Goal: Transaction & Acquisition: Purchase product/service

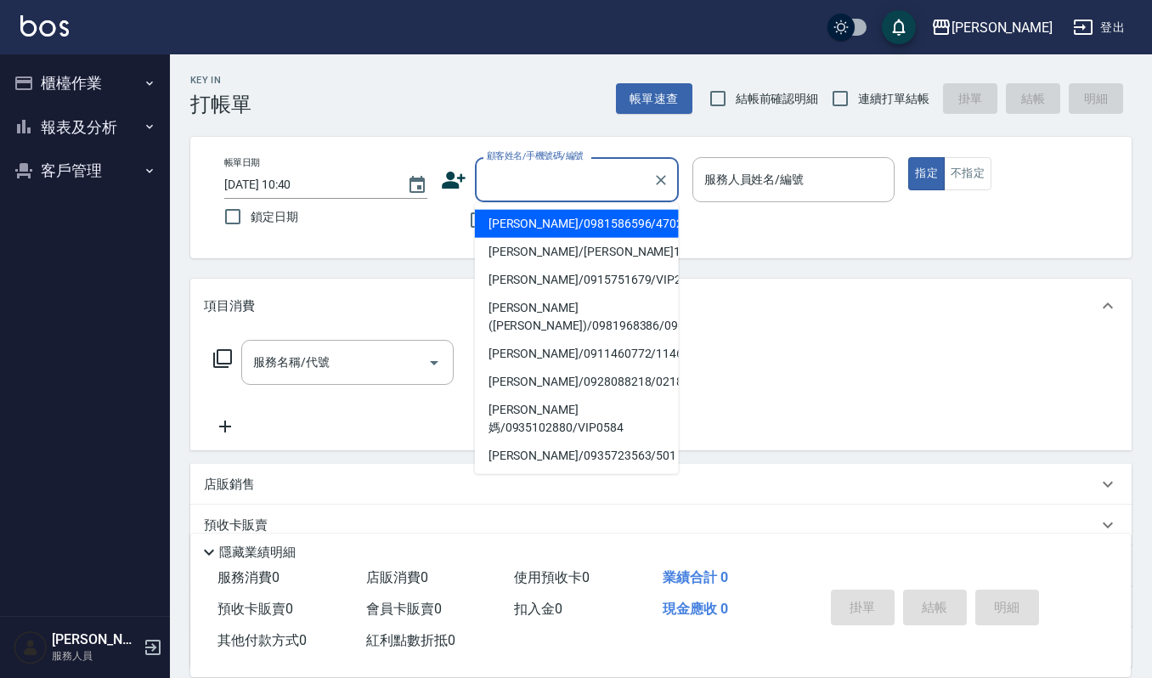
click at [583, 172] on input "顧客姓名/手機號碼/編號" at bounding box center [564, 180] width 163 height 30
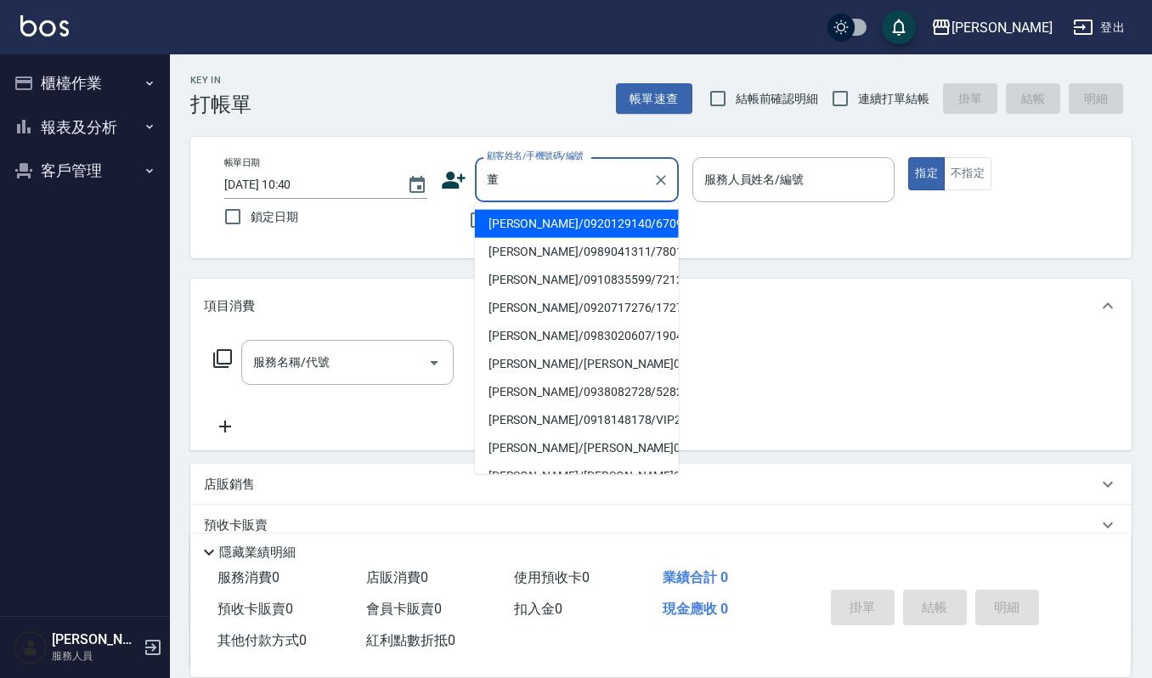
click at [555, 223] on li "[PERSON_NAME]/0920129140/670916" at bounding box center [577, 224] width 204 height 28
type input "[PERSON_NAME]/0920129140/670916"
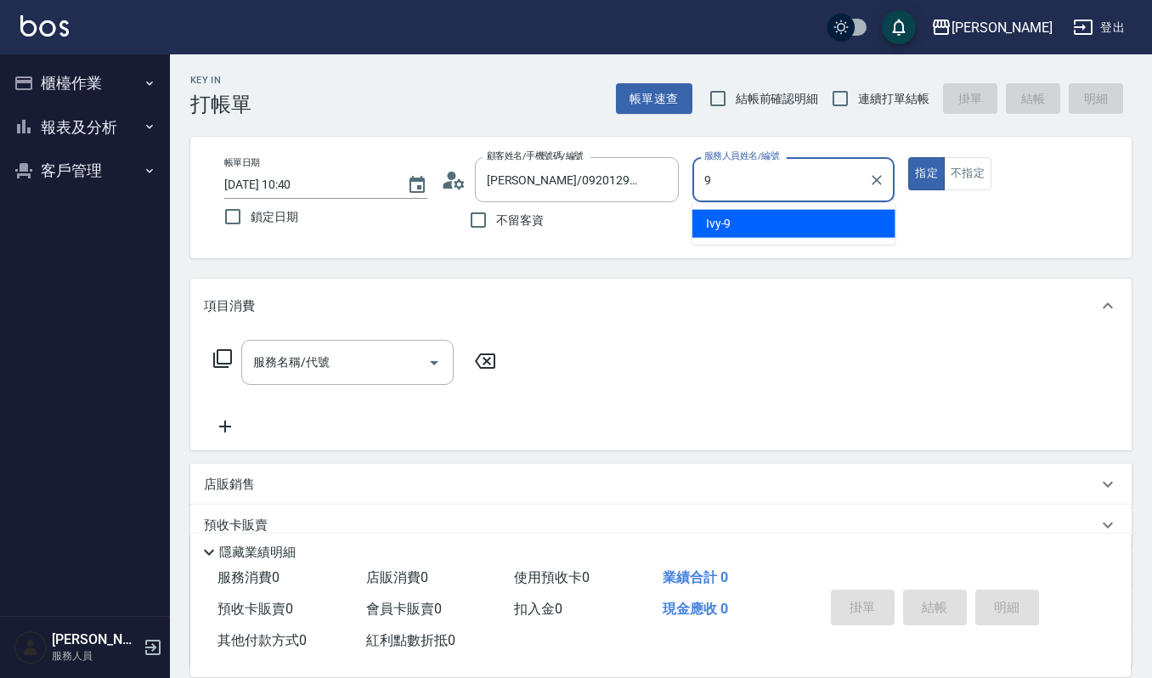
type input "Ivy-9"
type button "true"
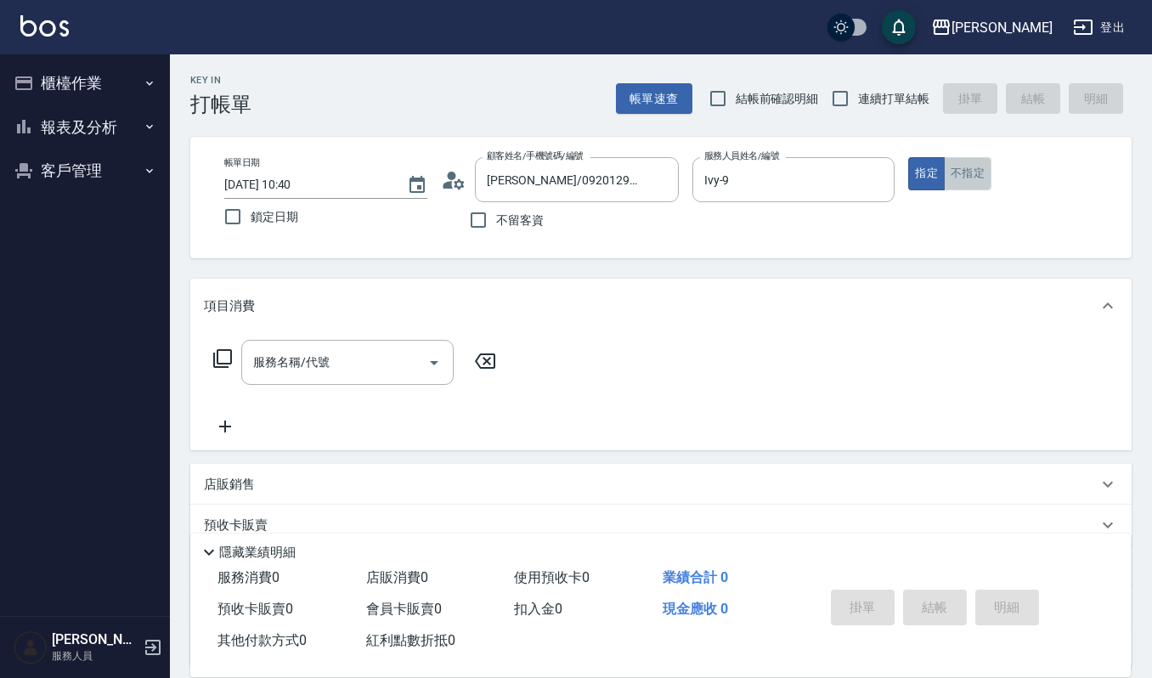
click at [990, 187] on button "不指定" at bounding box center [968, 173] width 48 height 33
click at [276, 369] on div "服務名稱/代號" at bounding box center [347, 362] width 212 height 45
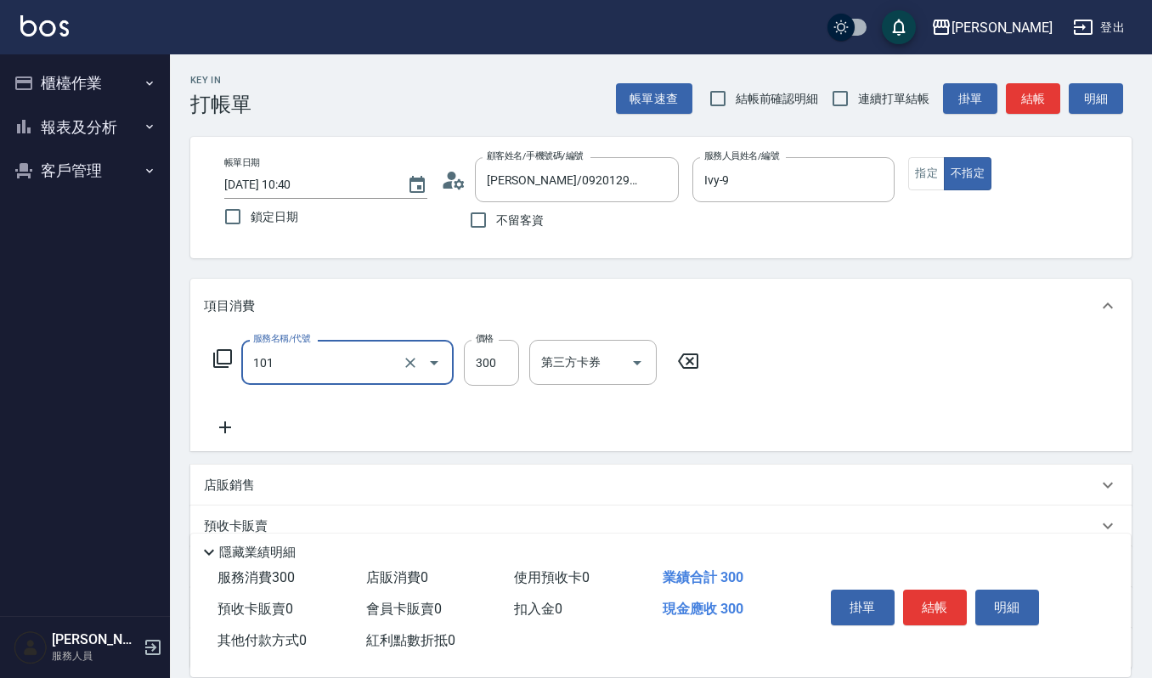
type input "一般洗髮(101)"
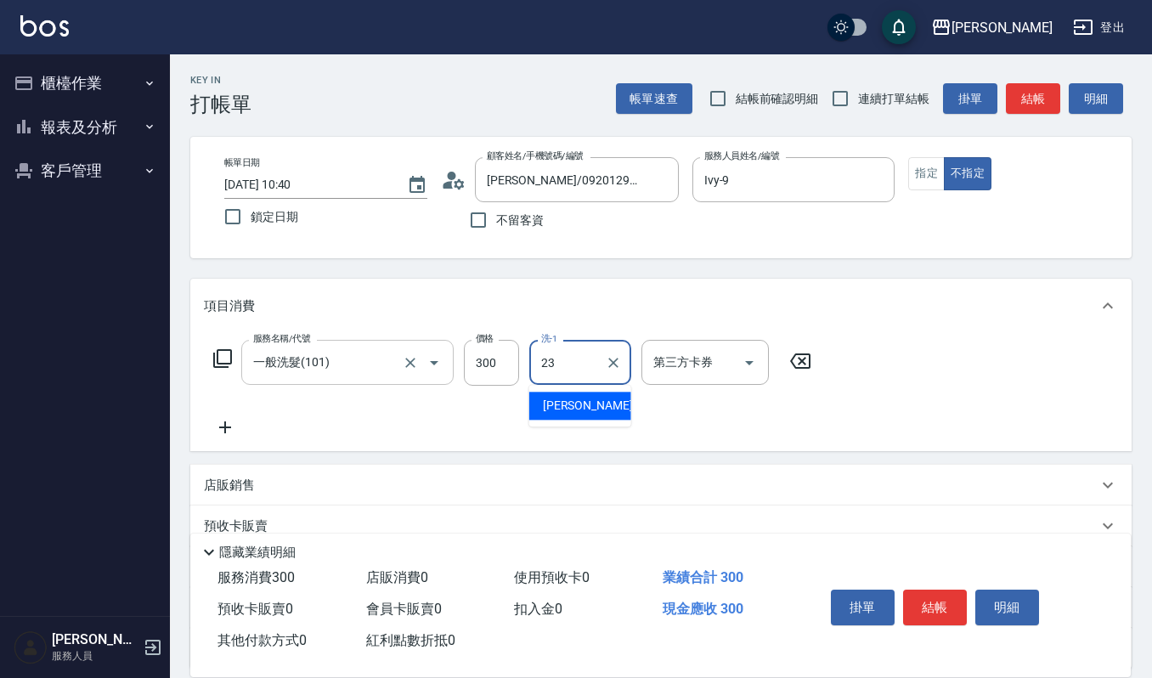
type input "[PERSON_NAME]-23"
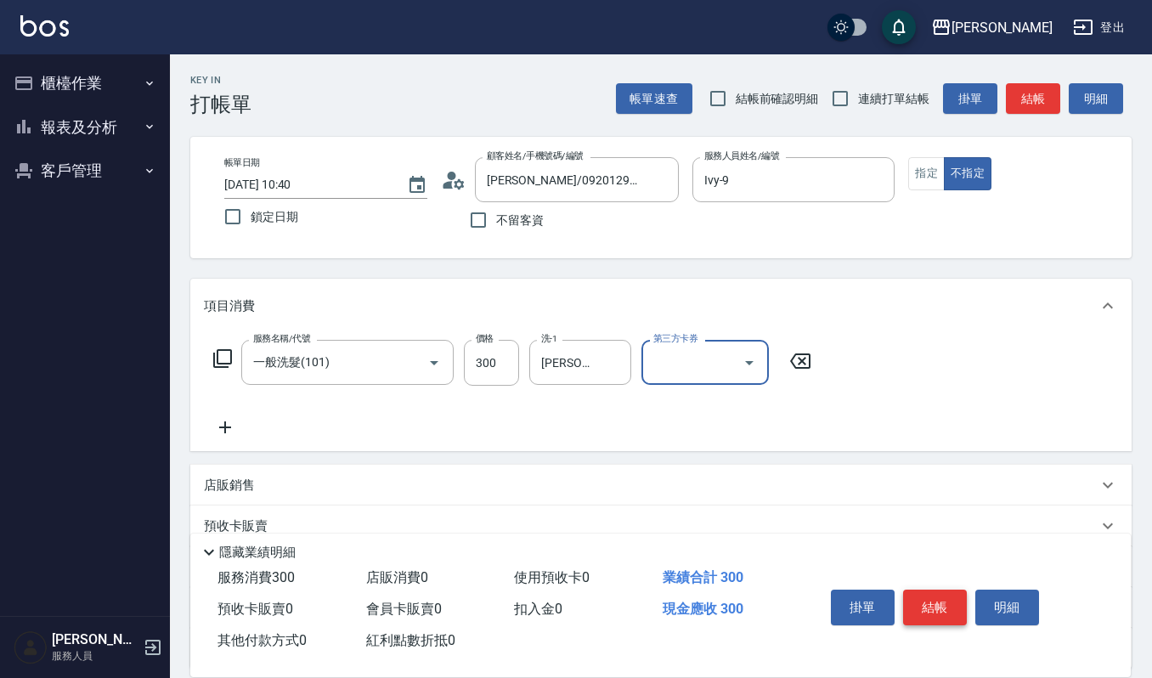
click at [935, 610] on button "結帳" at bounding box center [935, 608] width 64 height 36
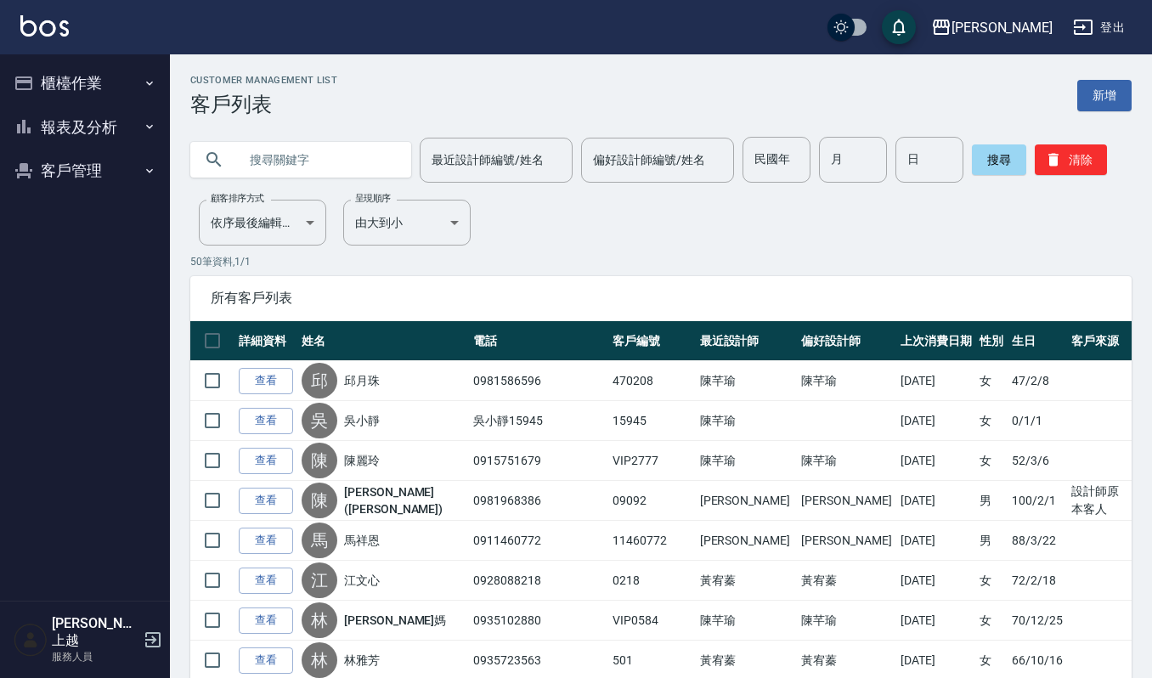
click at [311, 175] on input "text" at bounding box center [318, 160] width 160 height 46
type input "吳雯"
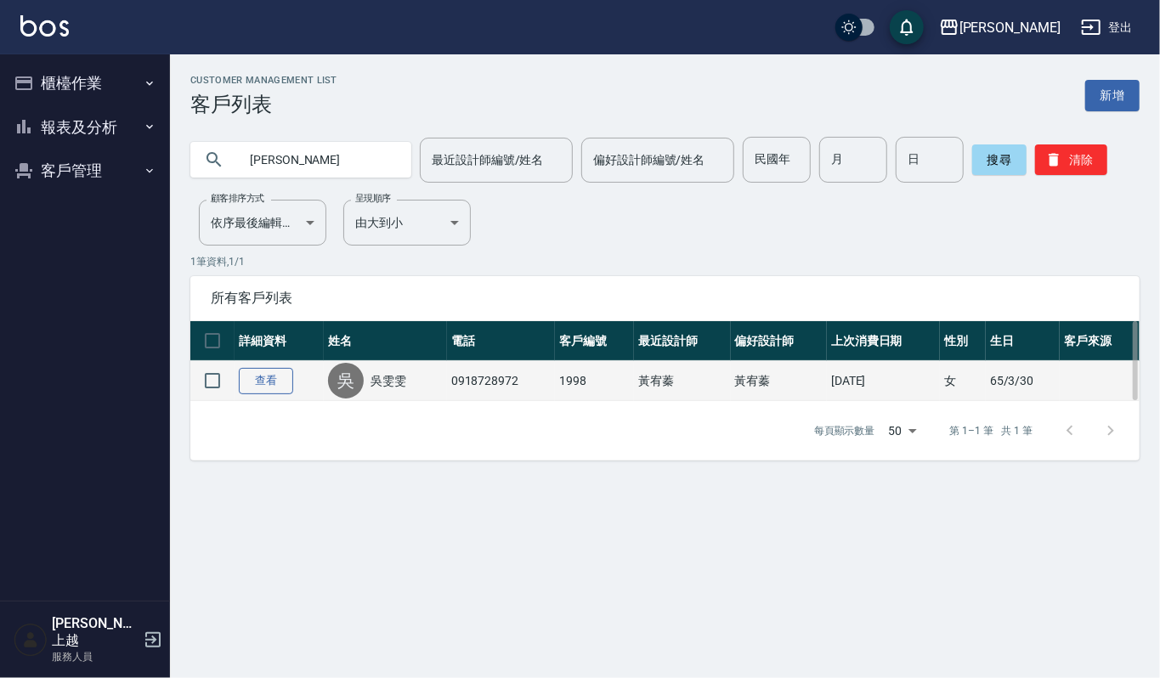
click at [259, 389] on link "查看" at bounding box center [266, 381] width 54 height 26
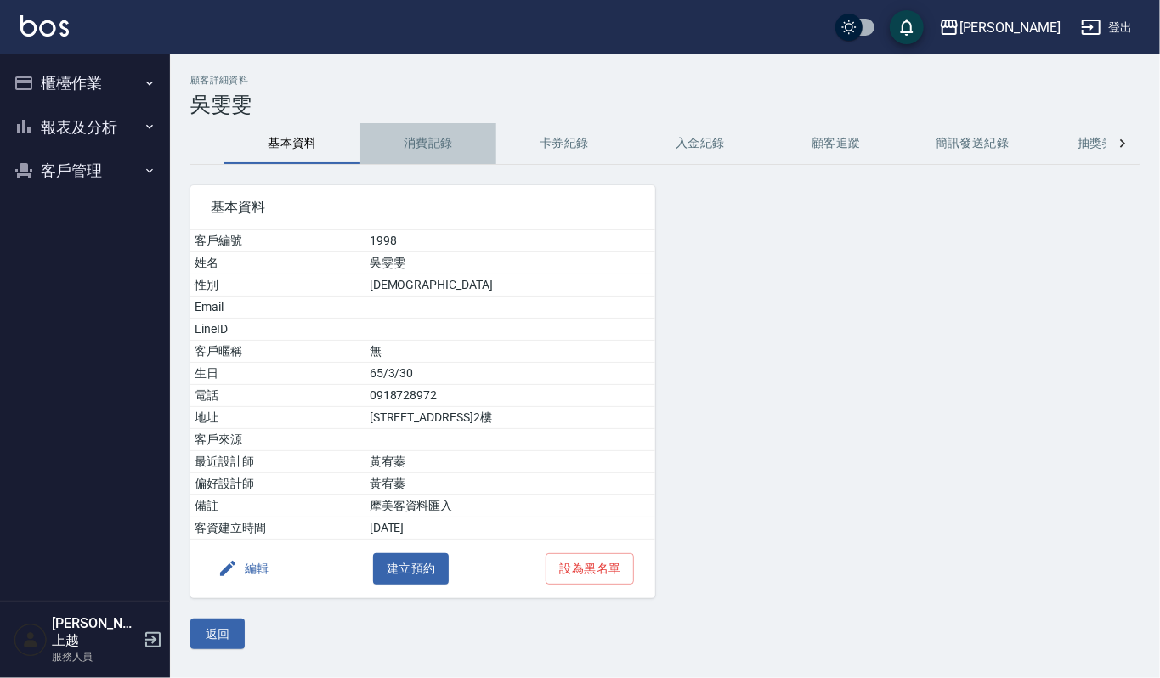
click at [422, 144] on button "消費記錄" at bounding box center [428, 143] width 136 height 41
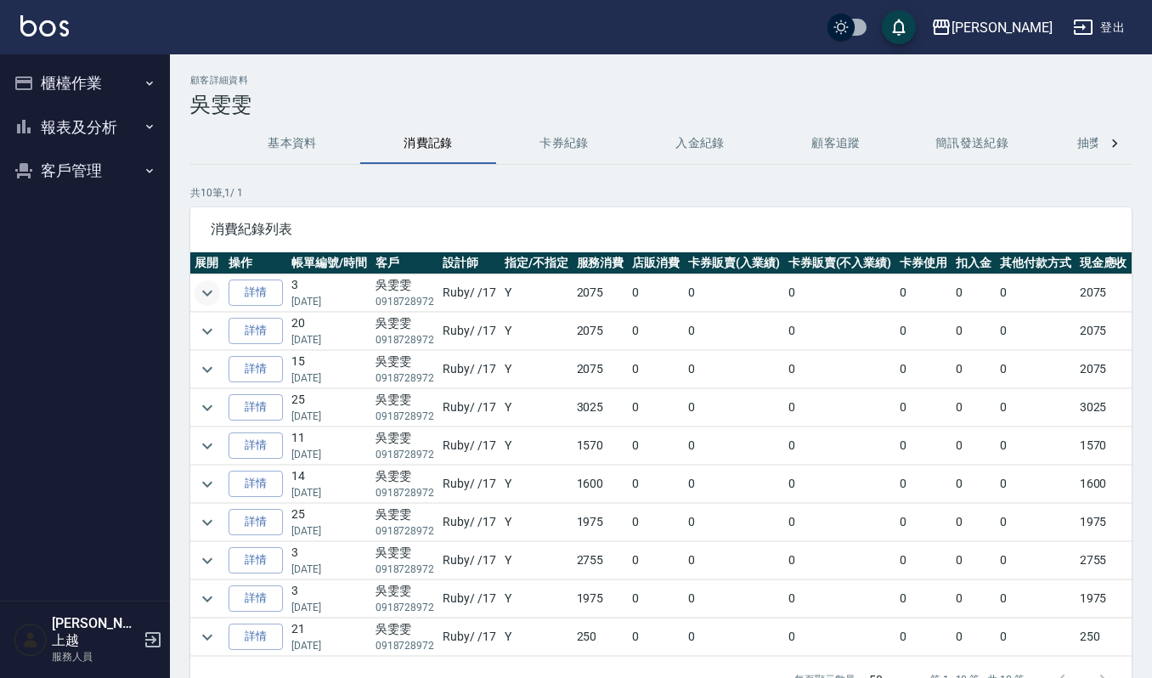
click at [195, 290] on button "expand row" at bounding box center [207, 292] width 25 height 25
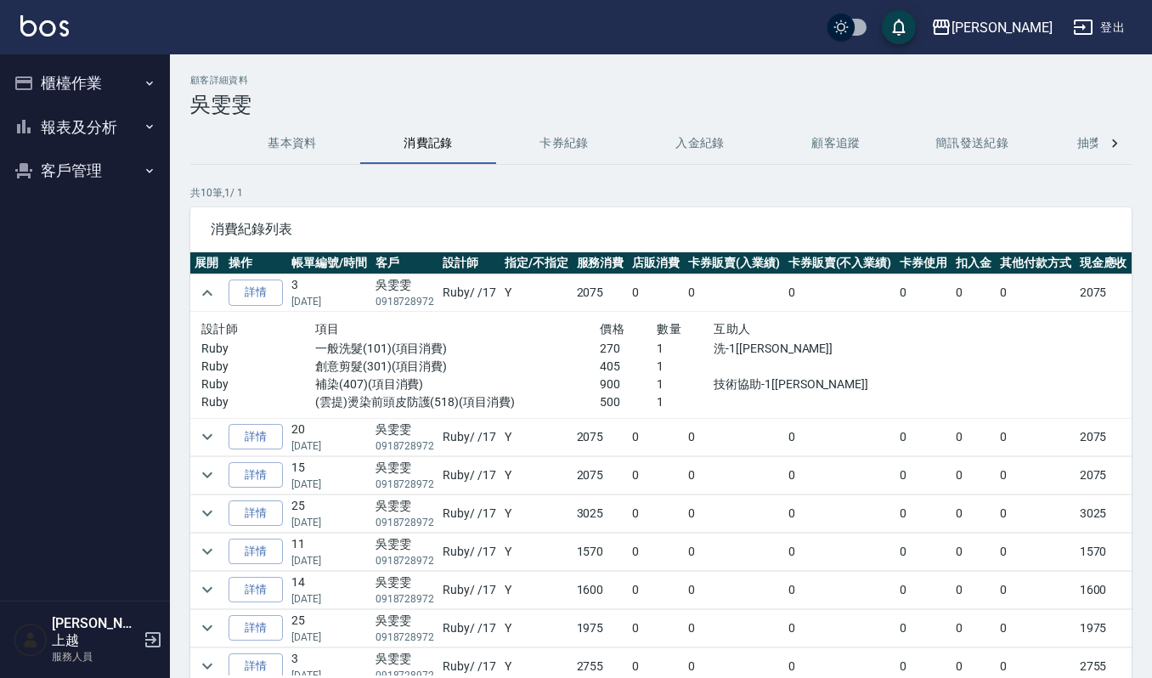
click at [76, 65] on button "櫃檯作業" at bounding box center [85, 83] width 156 height 44
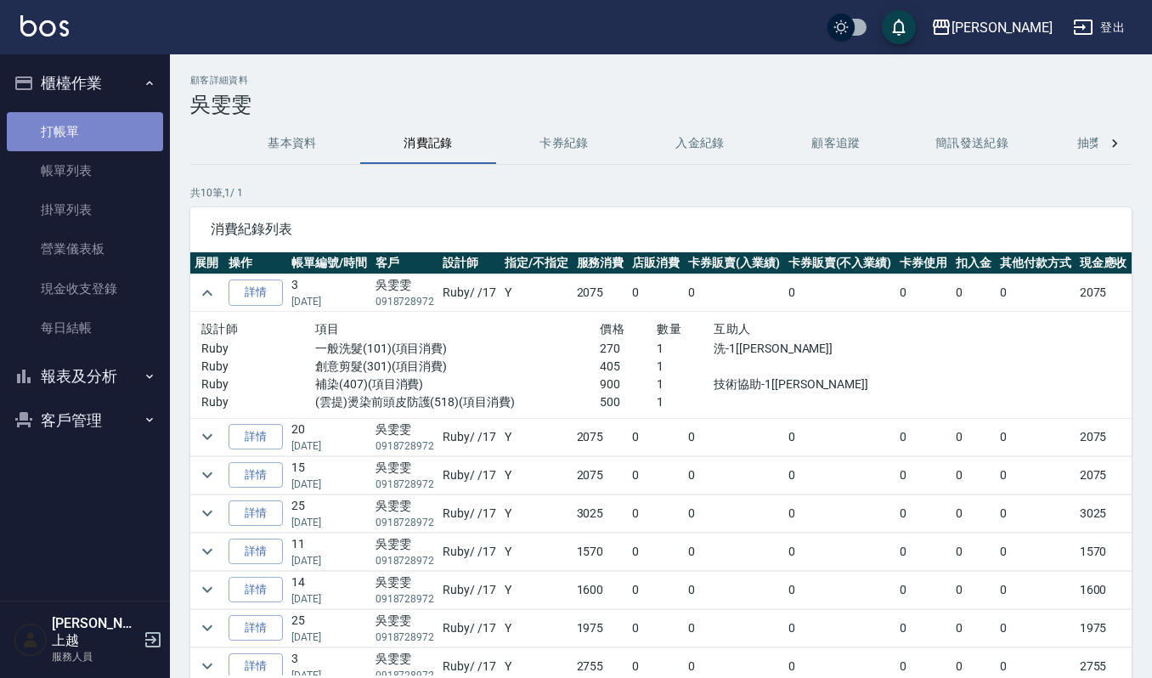
click at [76, 133] on link "打帳單" at bounding box center [85, 131] width 156 height 39
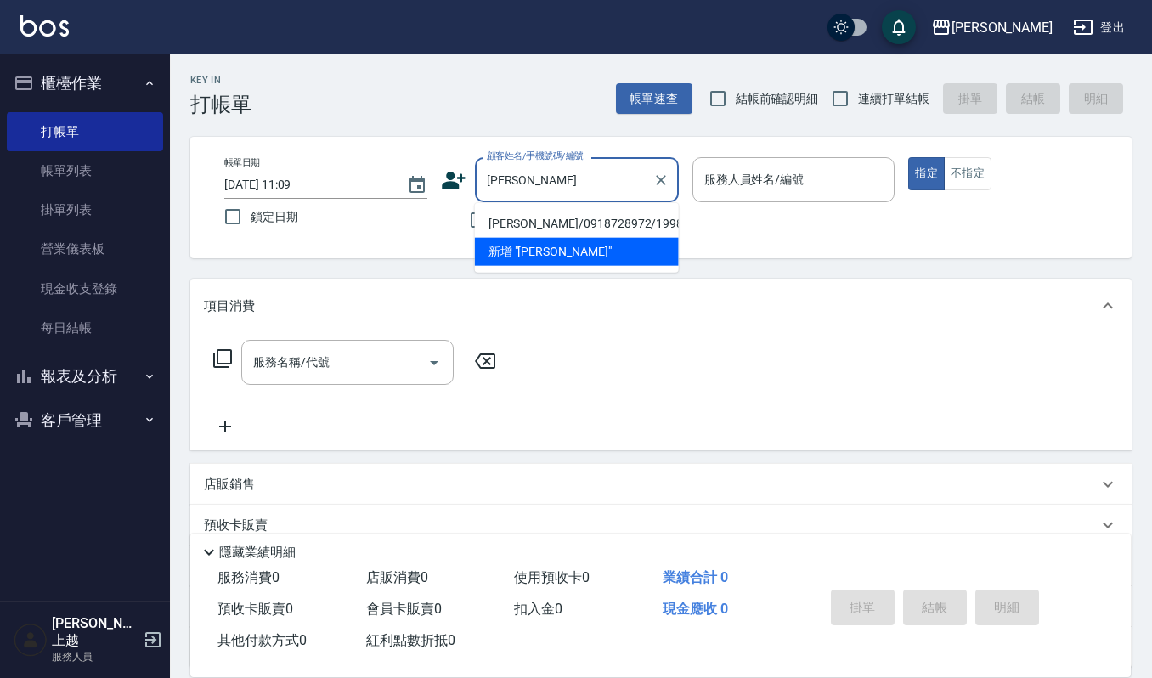
type input "[PERSON_NAME]/0918728972/1998"
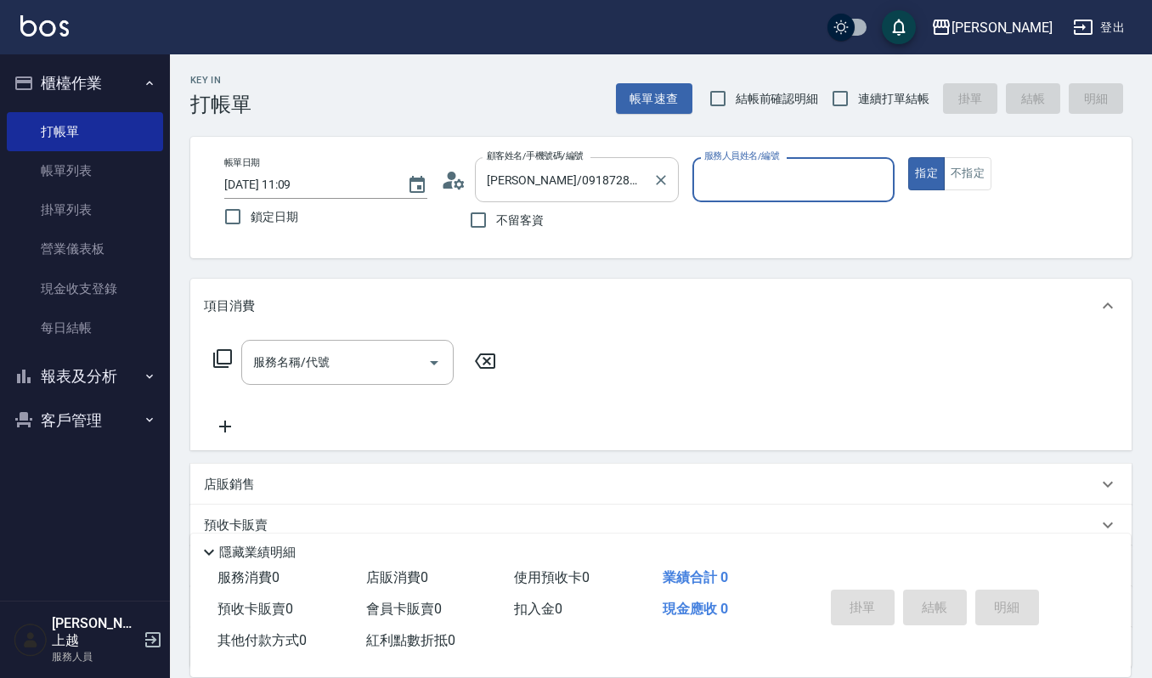
type input "Ruby-17"
click at [908, 157] on button "指定" at bounding box center [926, 173] width 37 height 33
type button "true"
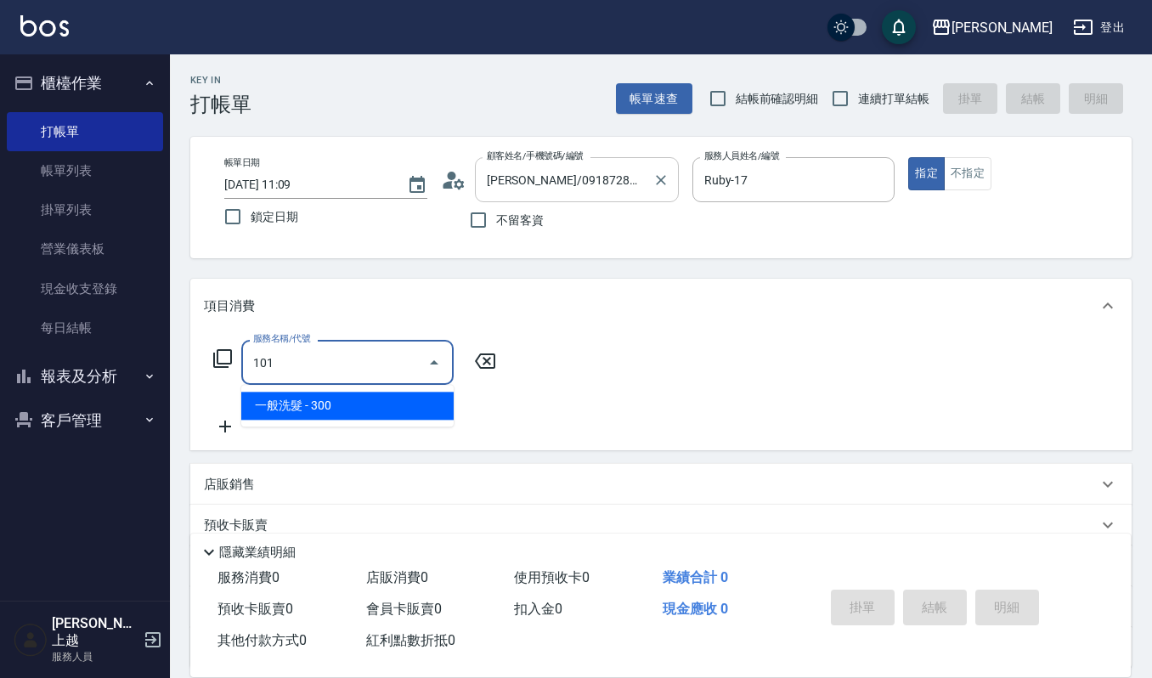
type input "一般洗髮(101)"
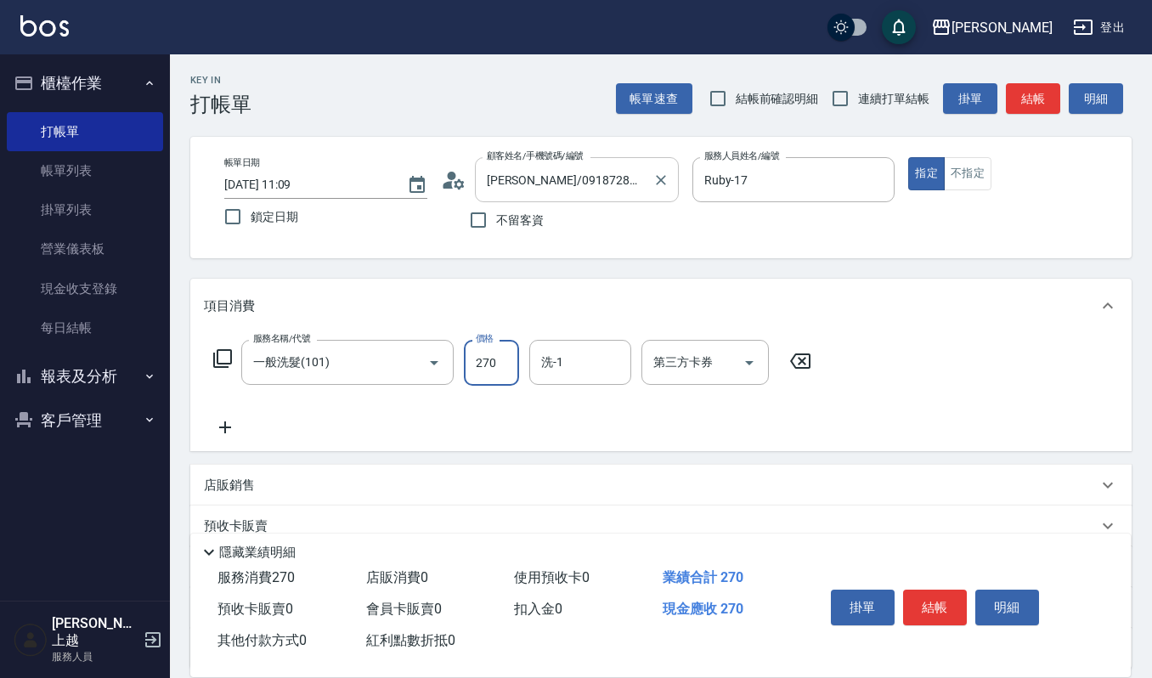
type input "270"
type input "7"
click at [579, 358] on input "洗-1" at bounding box center [580, 362] width 87 height 30
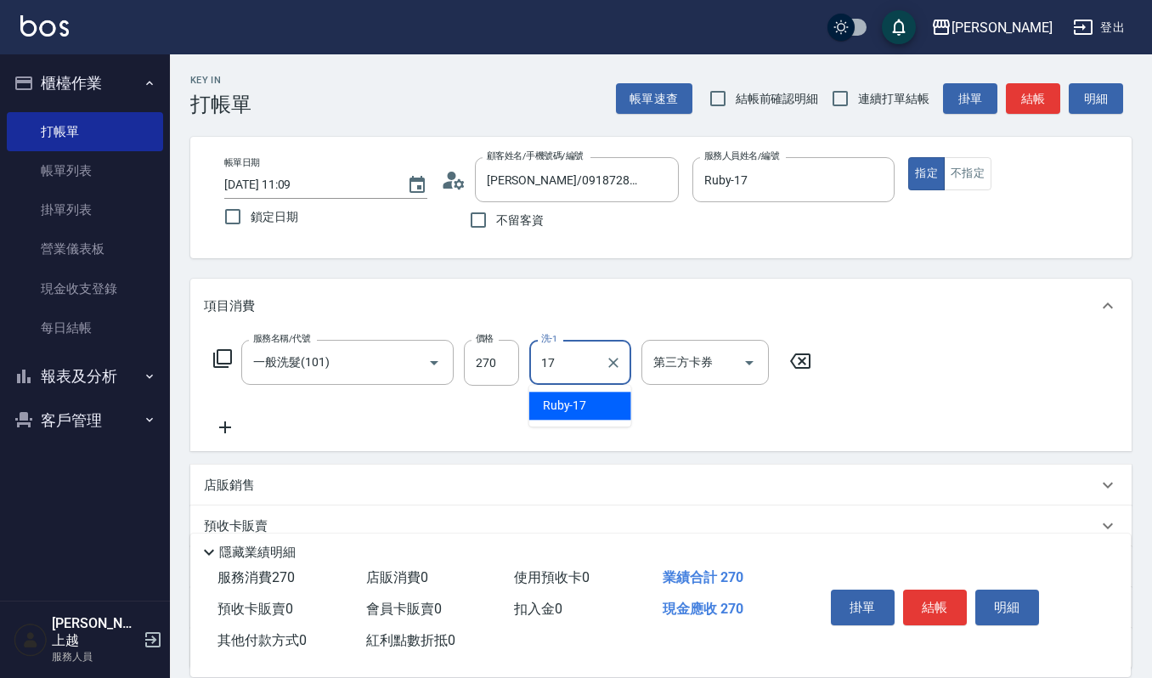
type input "Ruby-17"
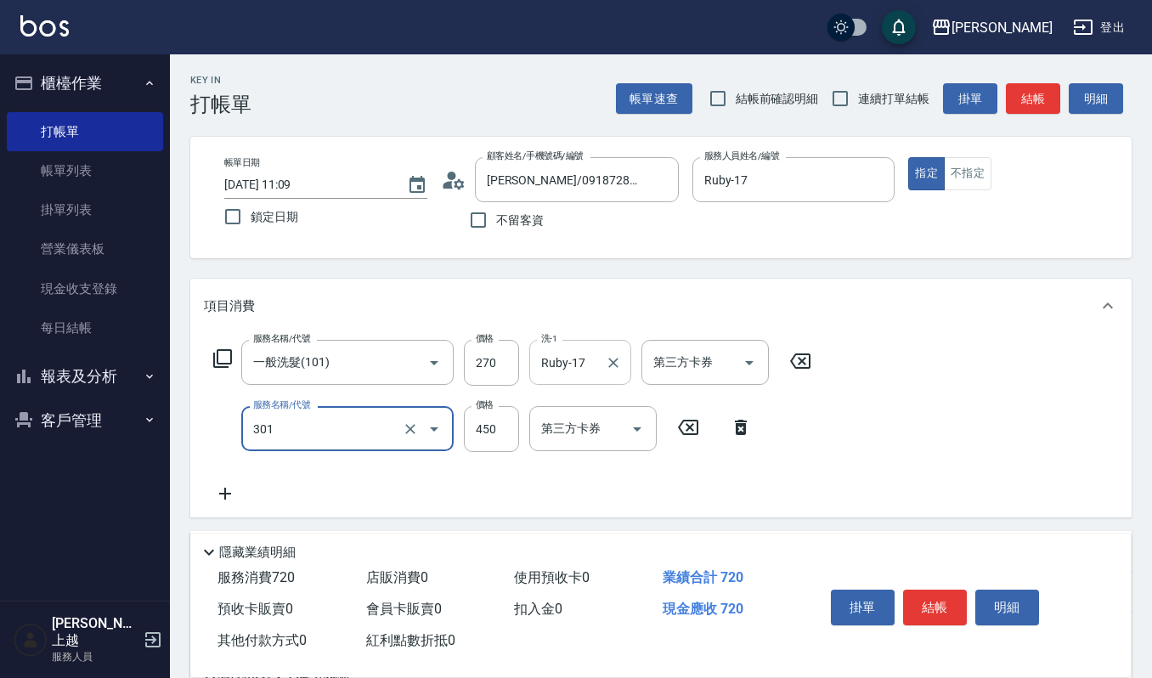
type input "創意剪髮(301)"
type input "405"
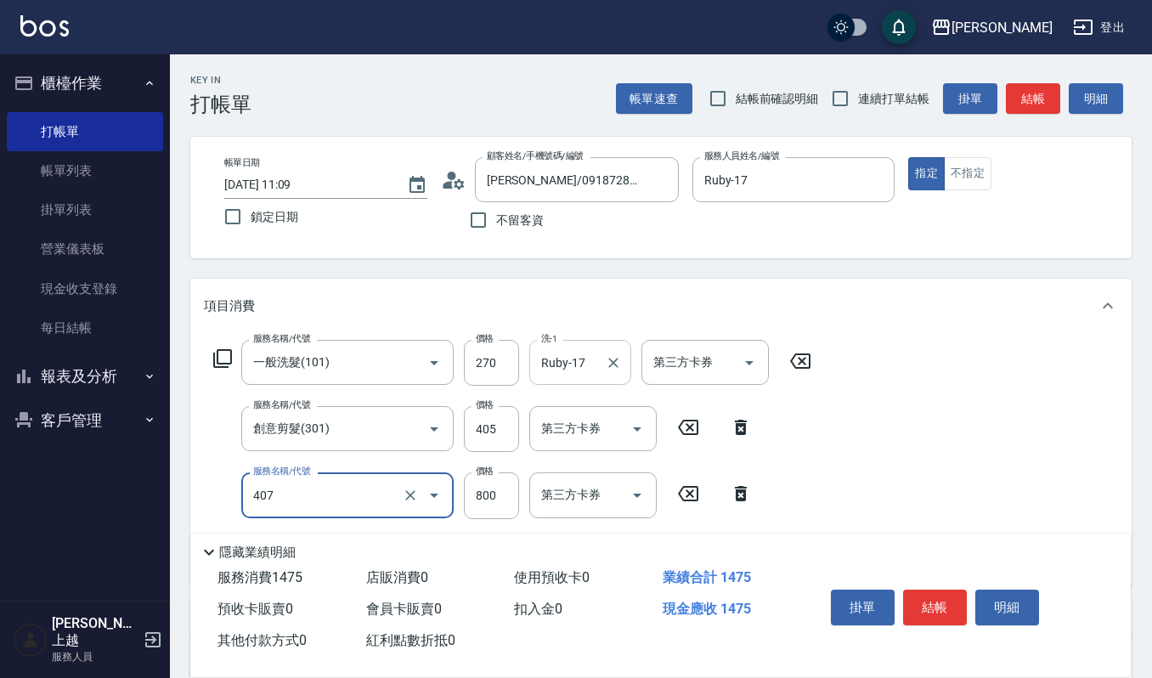
type input "補染(407)"
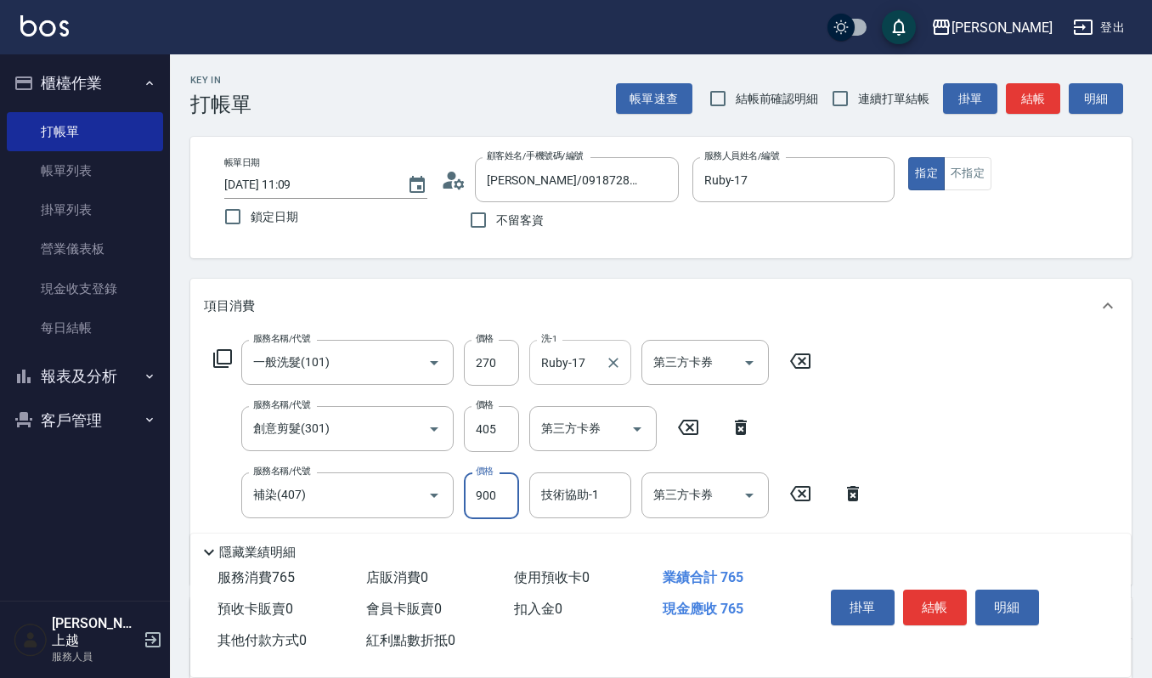
type input "900"
type input "Ruby-17"
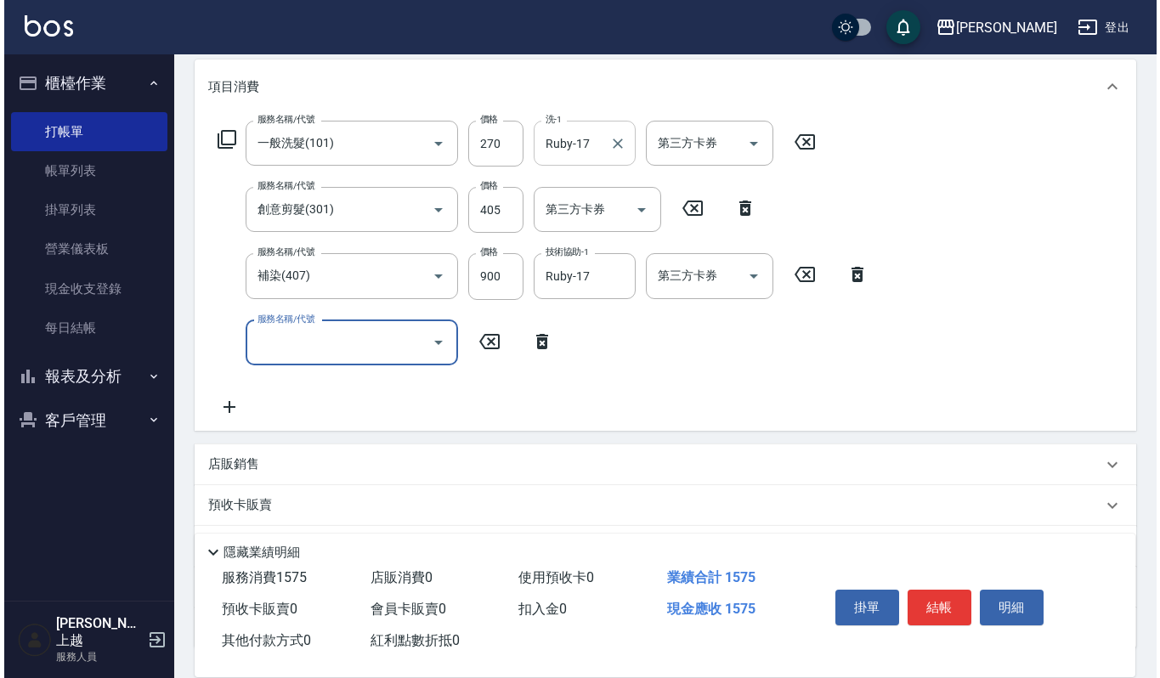
scroll to position [226, 0]
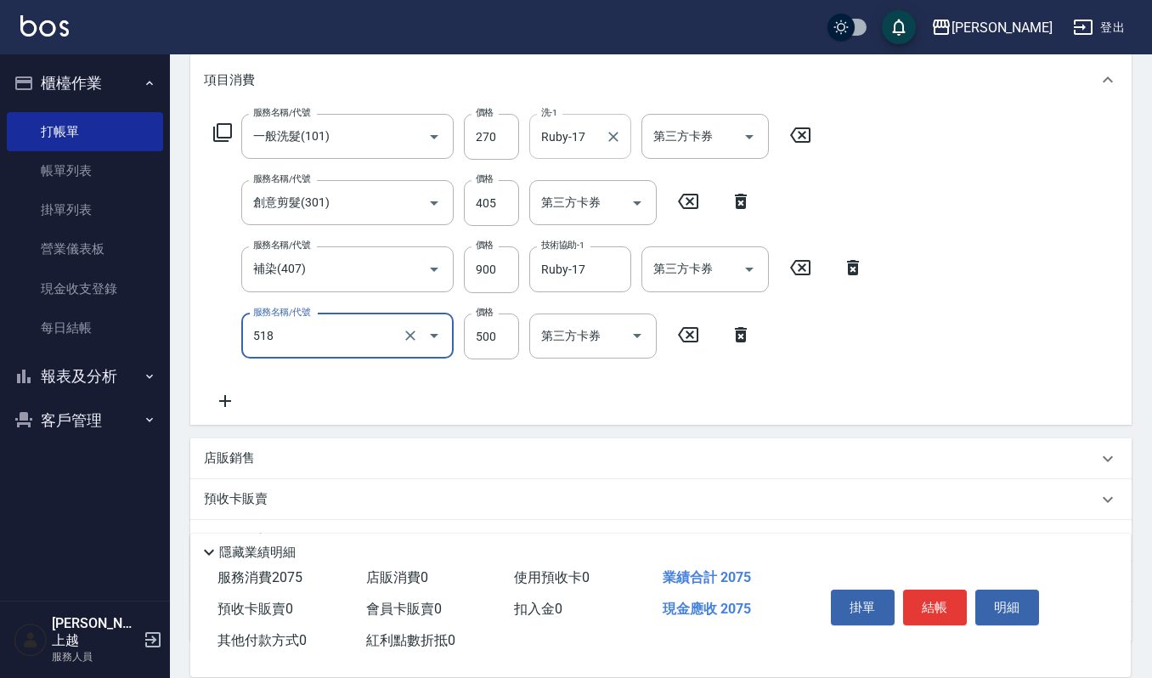
type input "(雲提)燙染前頭皮防護(518)"
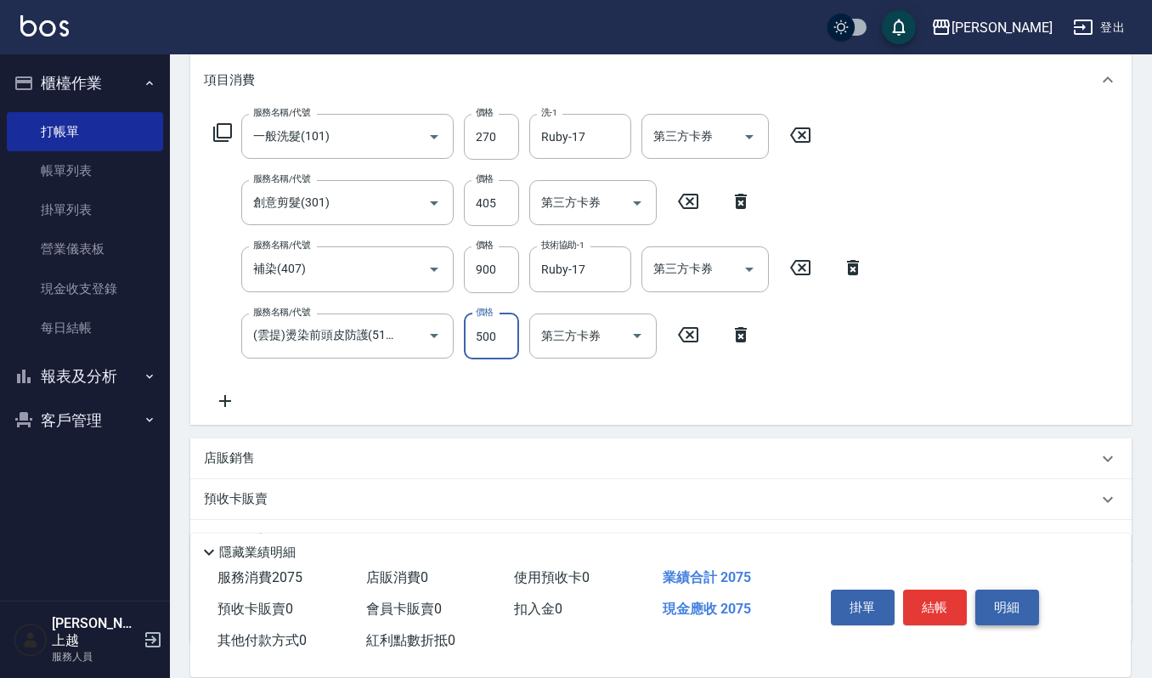
click at [1013, 593] on button "明細" at bounding box center [1007, 608] width 64 height 36
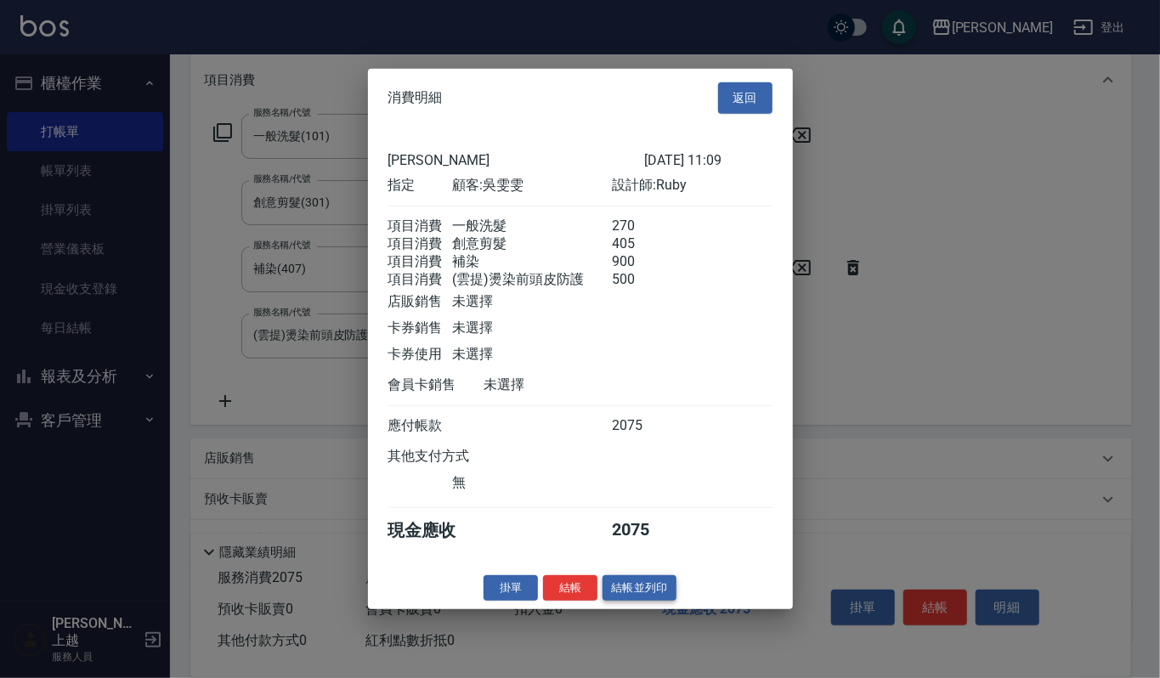
click at [666, 601] on button "結帳並列印" at bounding box center [639, 587] width 74 height 26
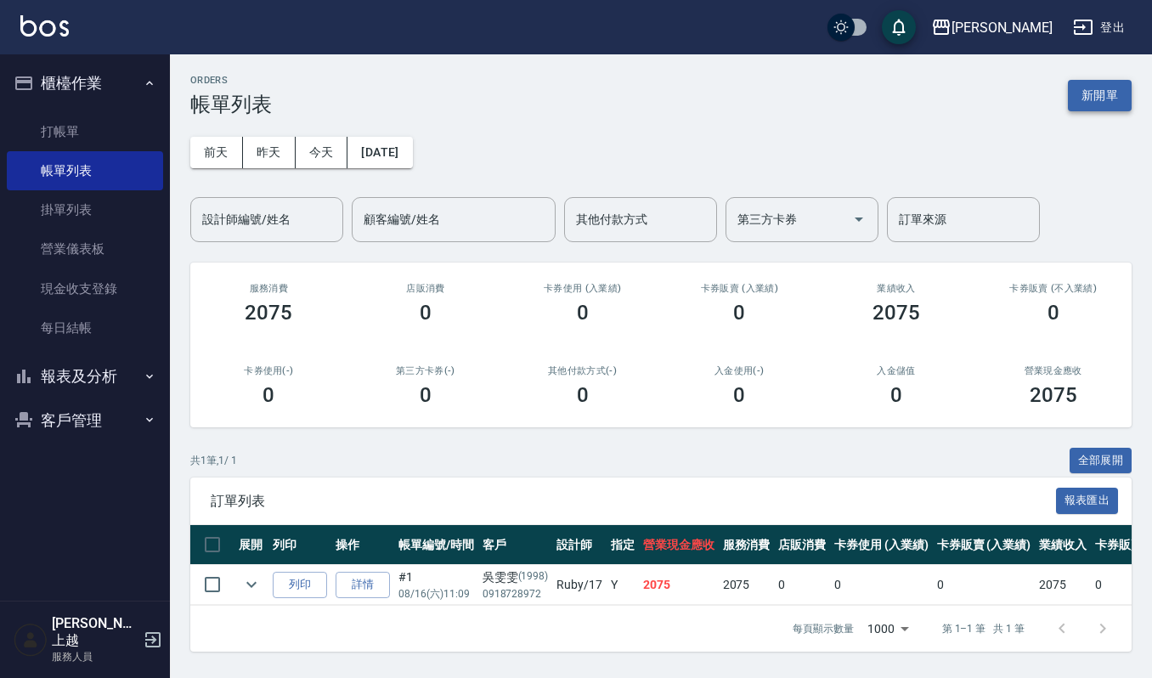
drag, startPoint x: 1099, startPoint y: 61, endPoint x: 1099, endPoint y: 80, distance: 18.7
click at [1099, 71] on div "ORDERS 帳單列表 新開單 前天 昨天 今天 2025/08/16 設計師編號/姓名 設計師編號/姓名 顧客編號/姓名 顧客編號/姓名 其他付款方式 其他…" at bounding box center [661, 363] width 982 height 618
click at [1099, 80] on button "新開單" at bounding box center [1100, 95] width 64 height 31
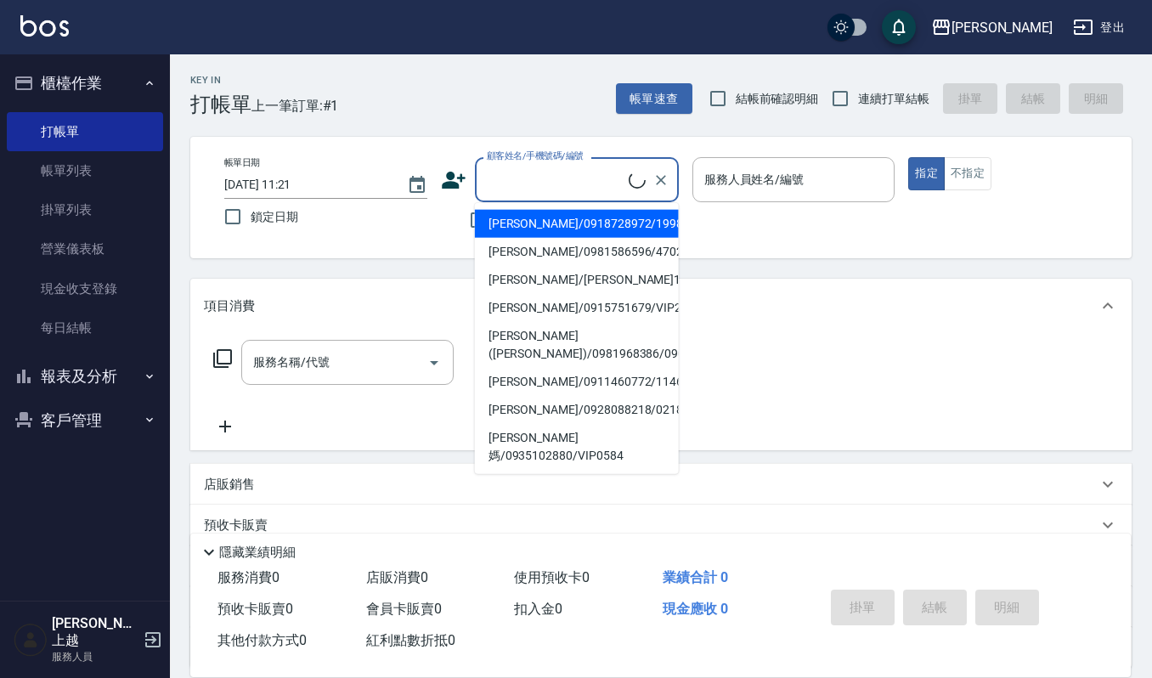
click at [532, 178] on input "顧客姓名/手機號碼/編號" at bounding box center [556, 180] width 146 height 30
click at [575, 161] on label "顧客姓名/手機號碼/編號" at bounding box center [535, 156] width 97 height 13
click at [575, 165] on input "顧客姓名/手機號碼/編號" at bounding box center [564, 180] width 163 height 30
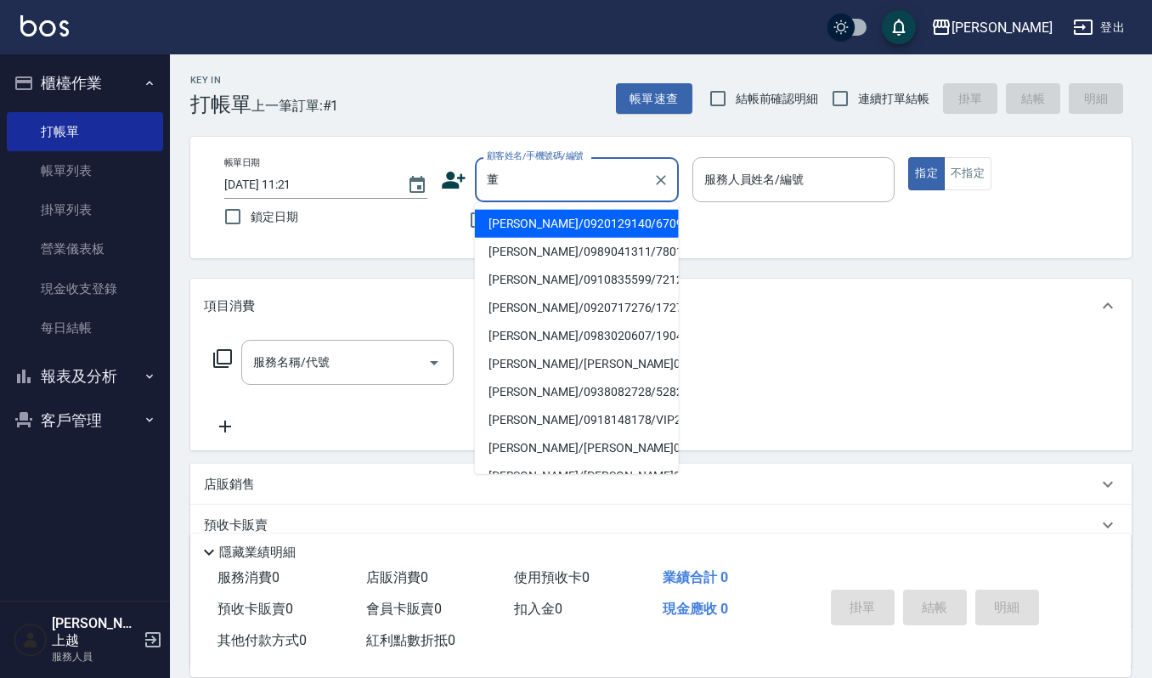
click at [576, 218] on li "[PERSON_NAME]/0920129140/670916" at bounding box center [577, 224] width 204 height 28
type input "[PERSON_NAME]/0920129140/670916"
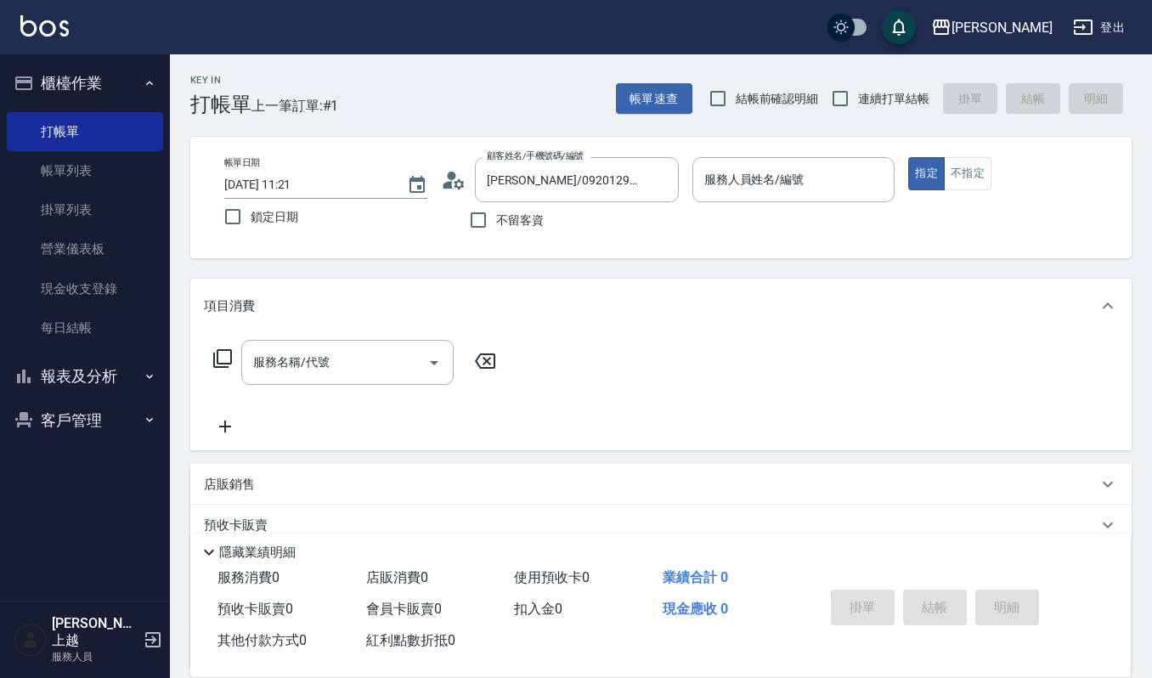
click at [463, 191] on icon at bounding box center [453, 179] width 25 height 25
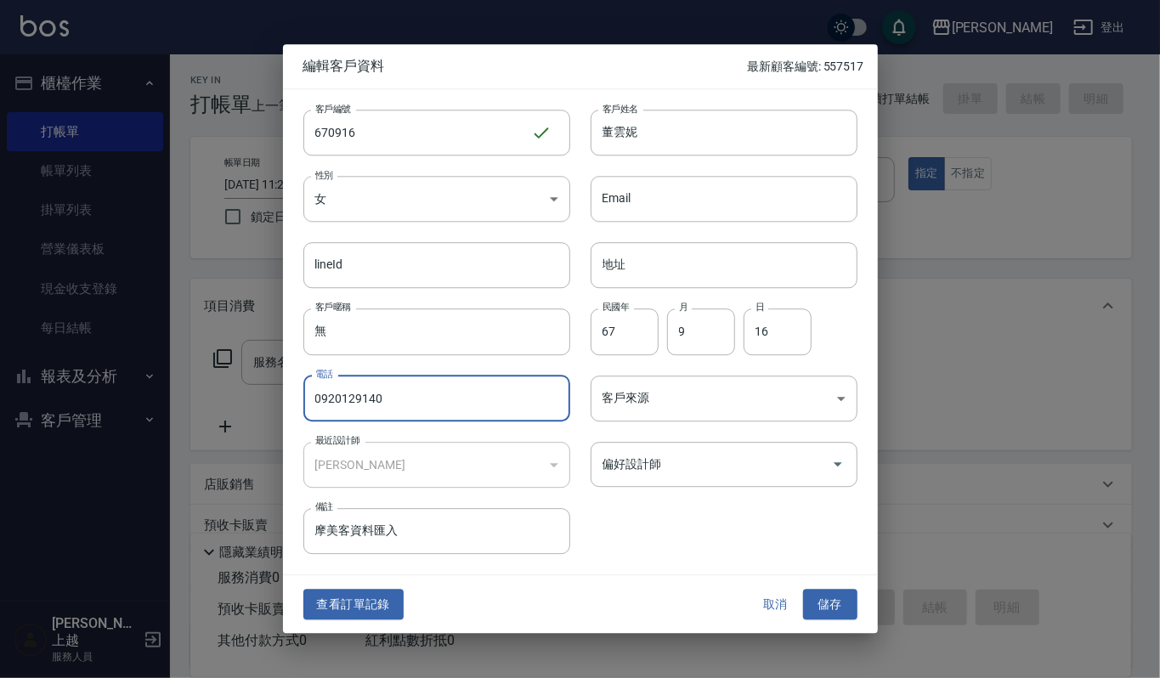
click at [453, 396] on input "0920129140" at bounding box center [436, 399] width 267 height 46
click at [783, 602] on button "取消" at bounding box center [776, 604] width 54 height 31
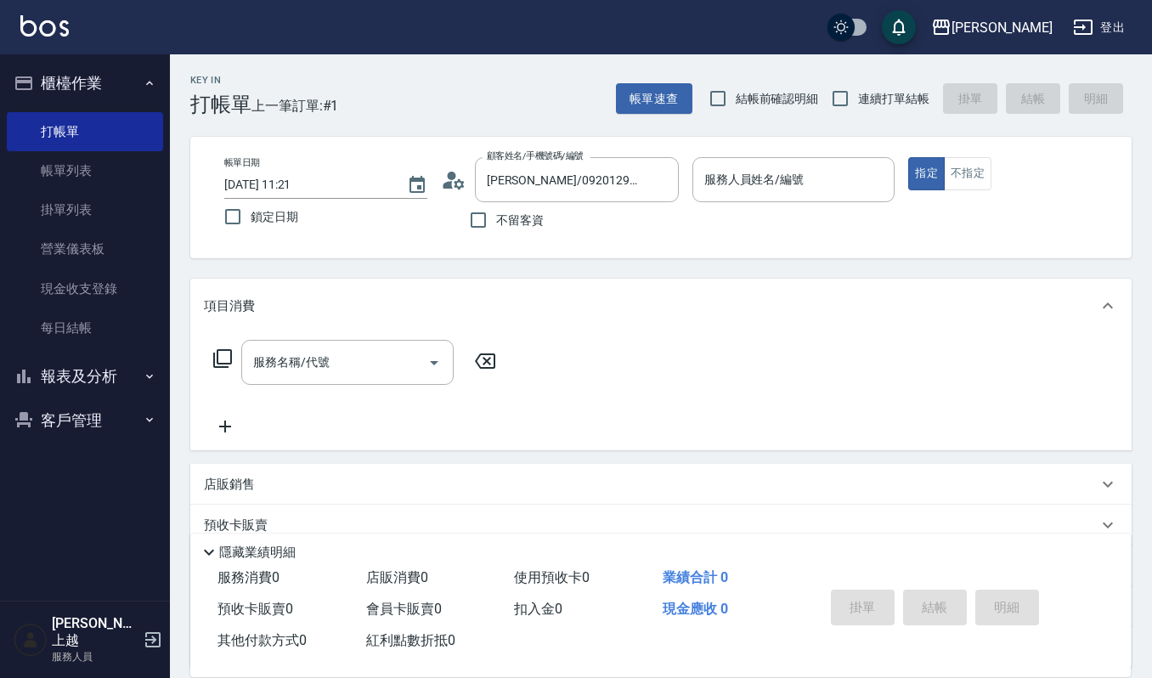
click at [70, 415] on button "客戶管理" at bounding box center [85, 420] width 156 height 44
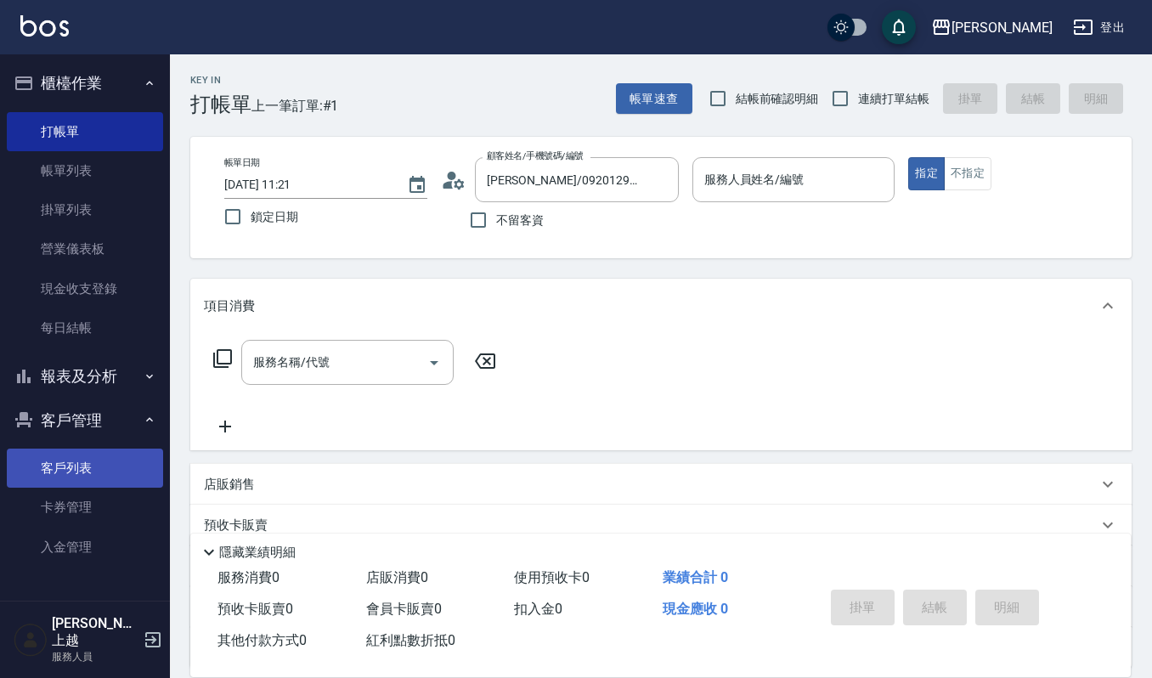
click at [97, 455] on link "客戶列表" at bounding box center [85, 468] width 156 height 39
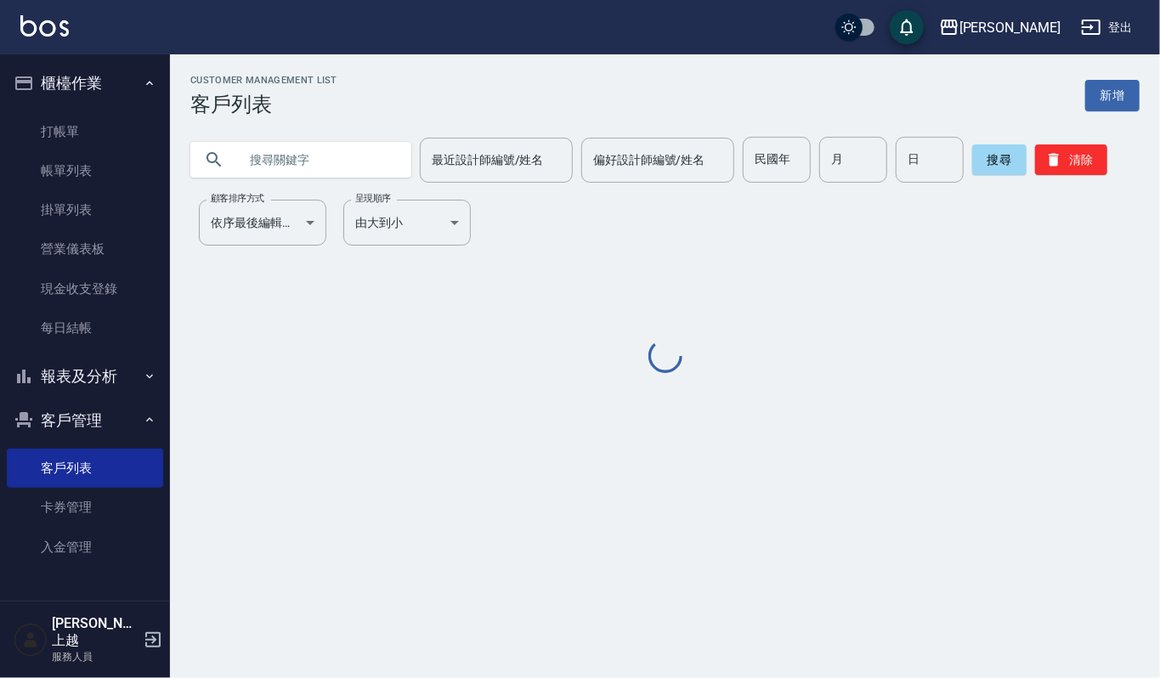
click at [370, 155] on input "text" at bounding box center [318, 160] width 160 height 46
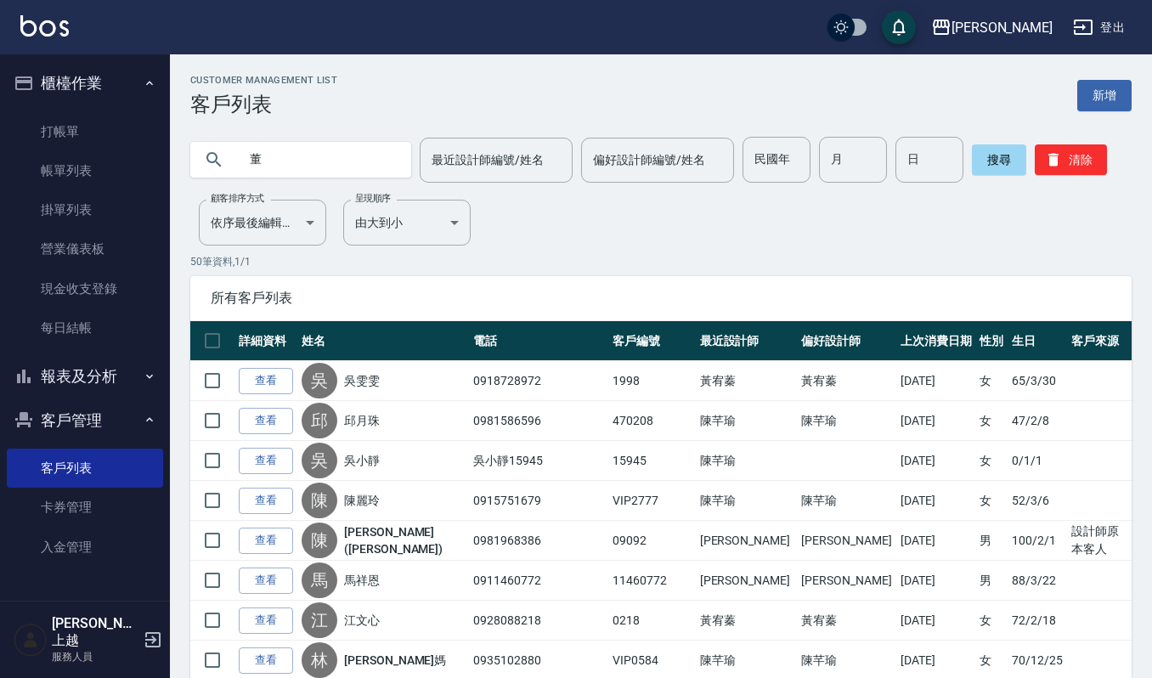
type input "董"
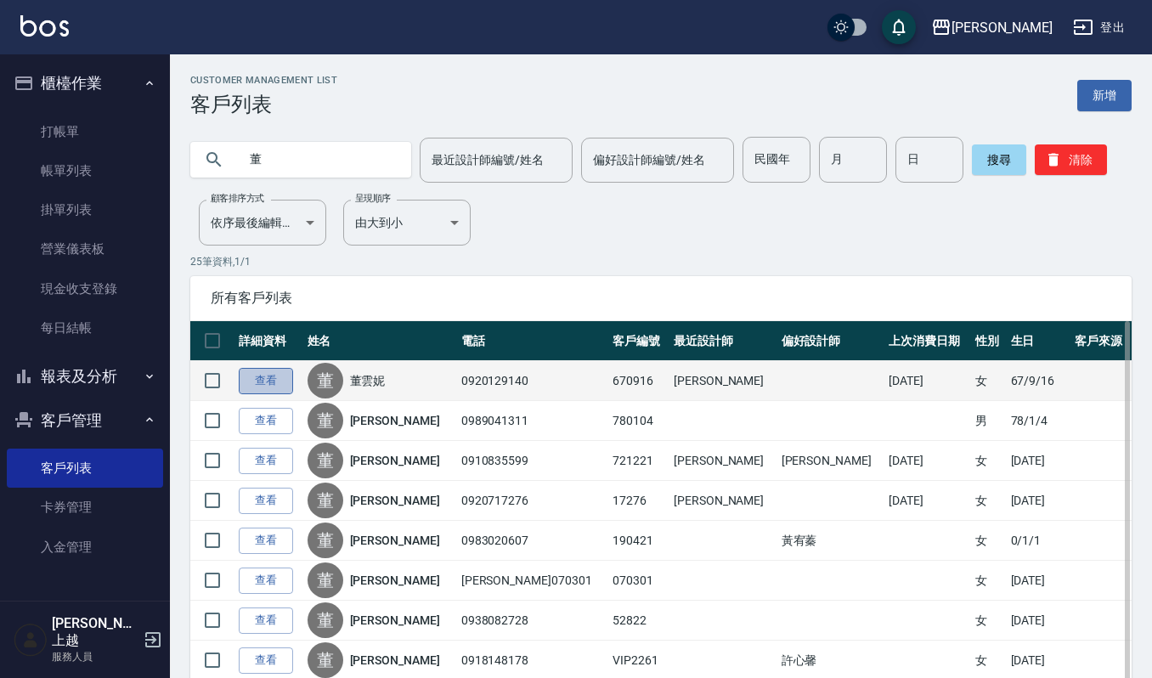
click at [269, 378] on link "查看" at bounding box center [266, 381] width 54 height 26
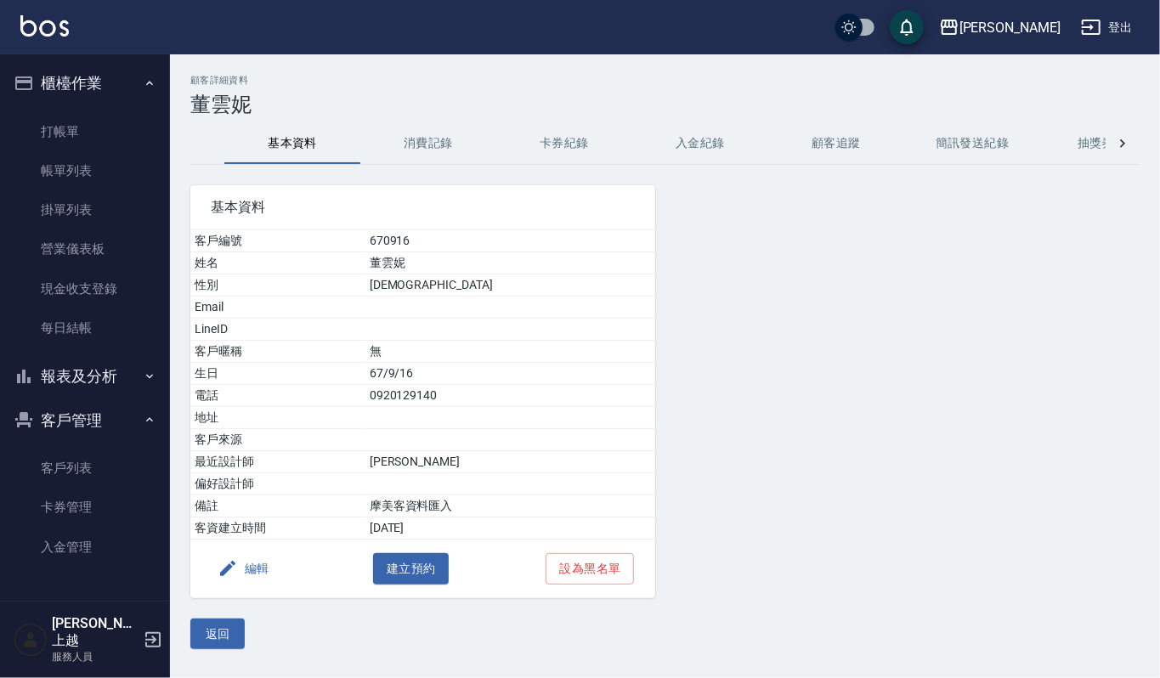
click at [443, 148] on button "消費記錄" at bounding box center [428, 143] width 136 height 41
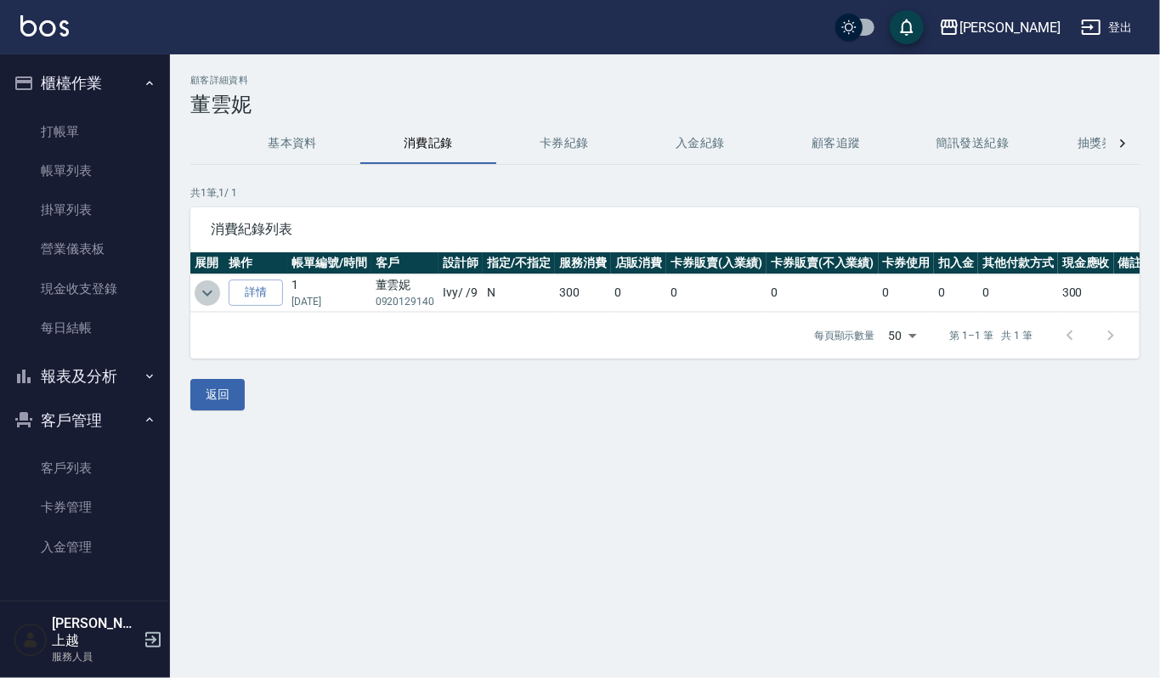
click at [207, 294] on icon "expand row" at bounding box center [207, 293] width 20 height 20
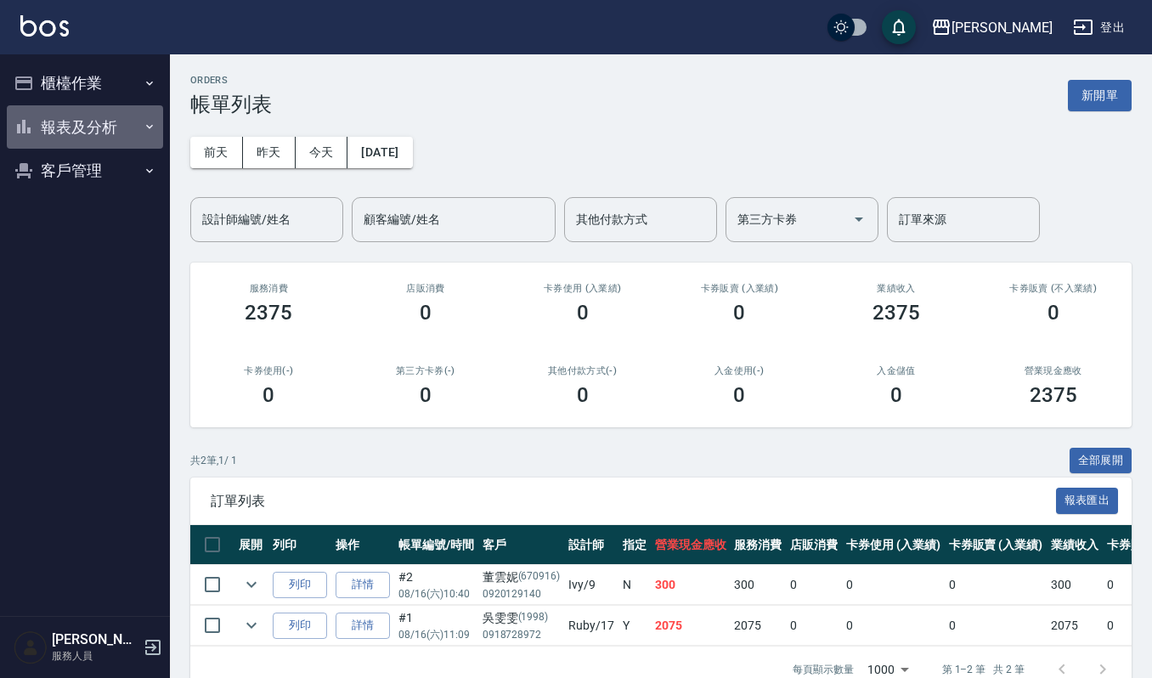
click at [71, 109] on button "報表及分析" at bounding box center [85, 127] width 156 height 44
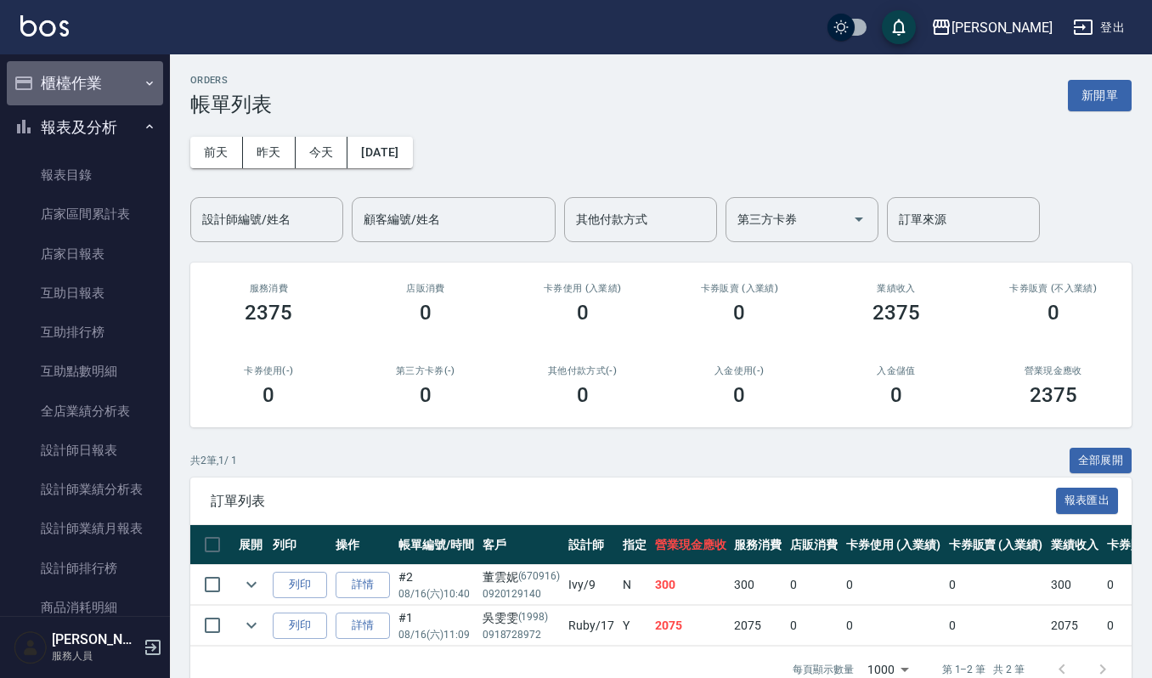
click at [147, 75] on button "櫃檯作業" at bounding box center [85, 83] width 156 height 44
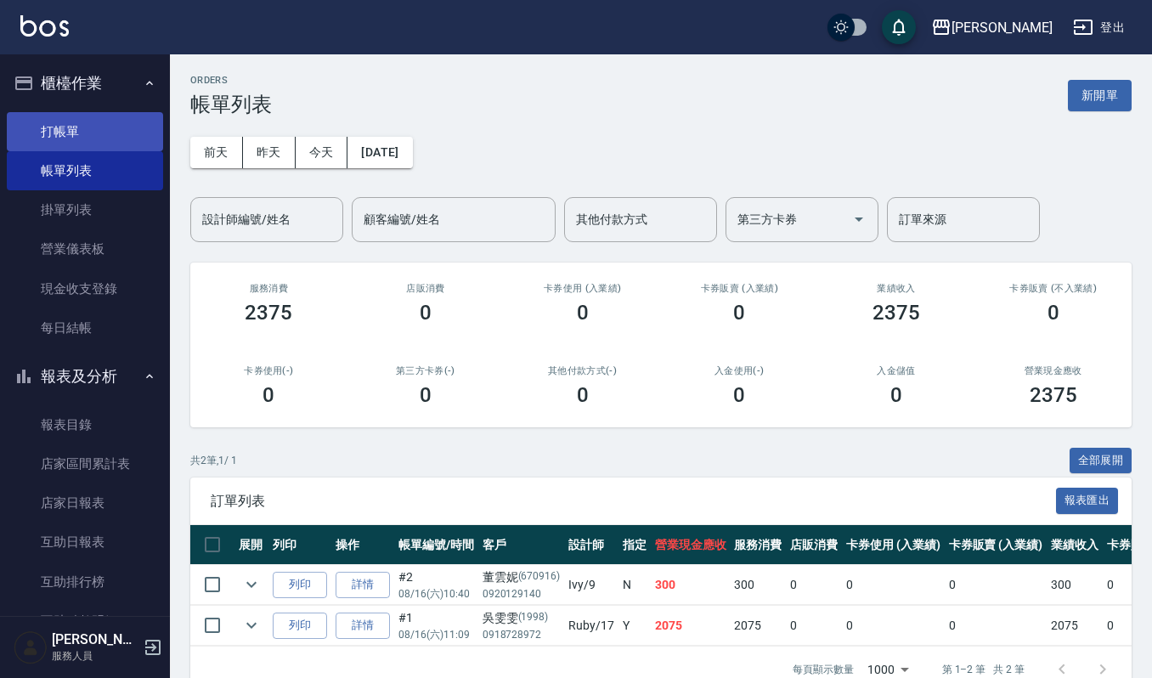
click at [86, 116] on link "打帳單" at bounding box center [85, 131] width 156 height 39
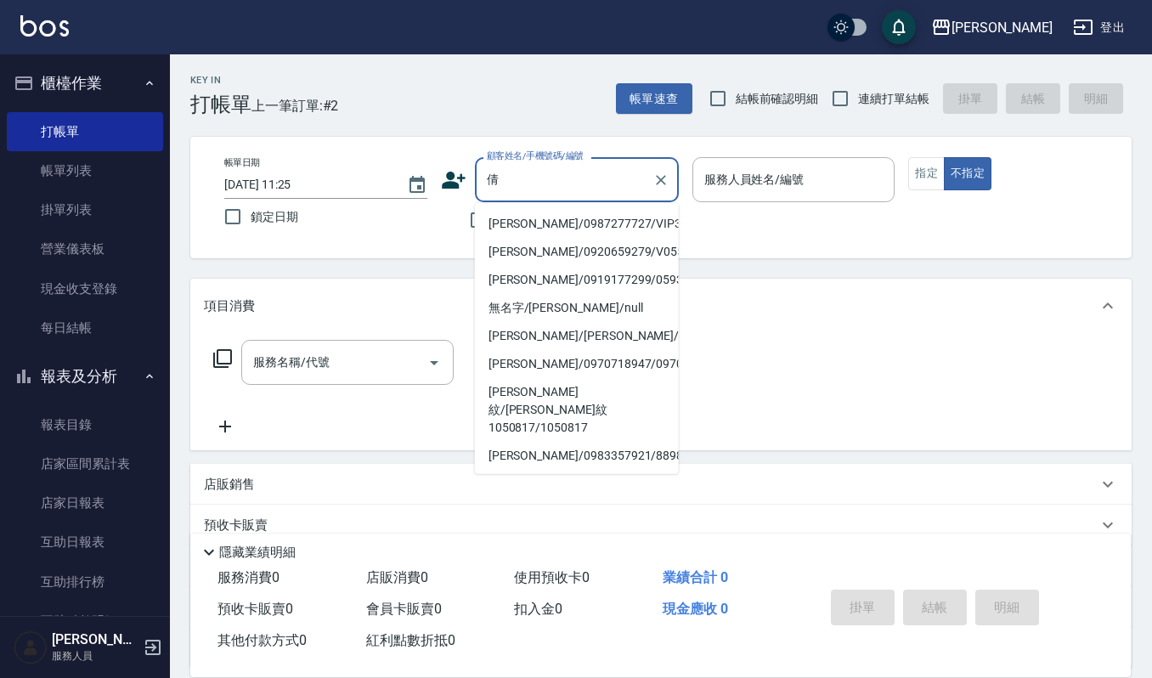
click at [541, 221] on li "[PERSON_NAME]/0987277727/VIP3116" at bounding box center [577, 224] width 204 height 28
type input "[PERSON_NAME]/0987277727/VIP3116"
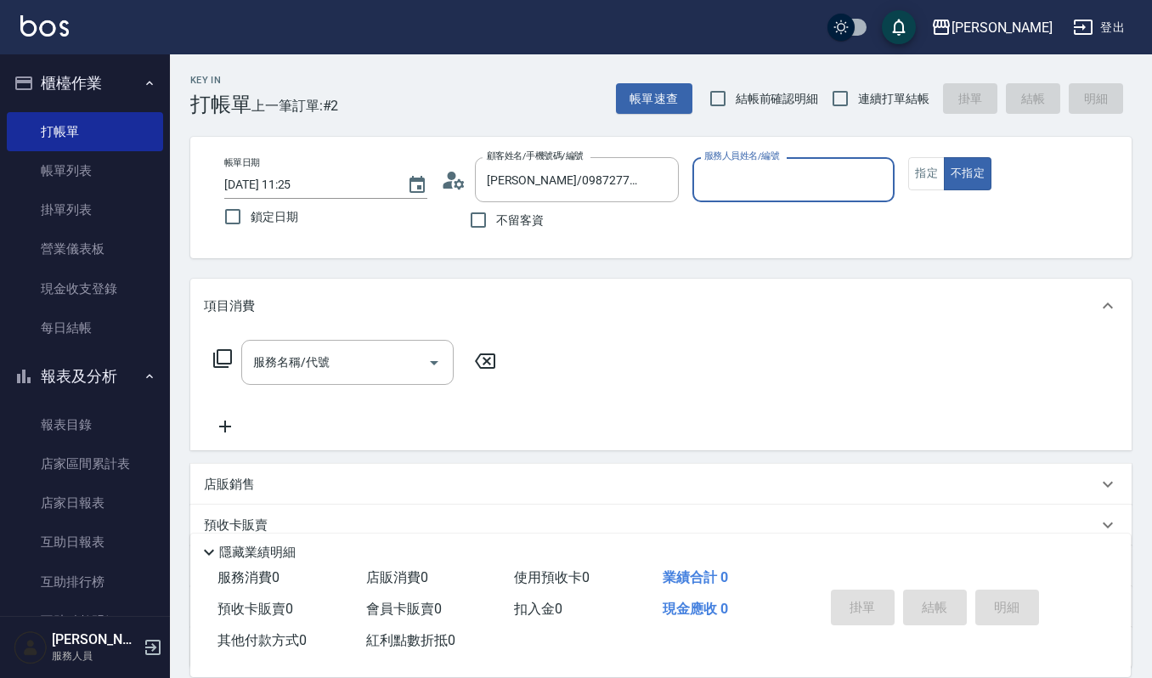
type input "Ruby-17"
click at [319, 371] on input "服務名稱/代號" at bounding box center [335, 362] width 172 height 30
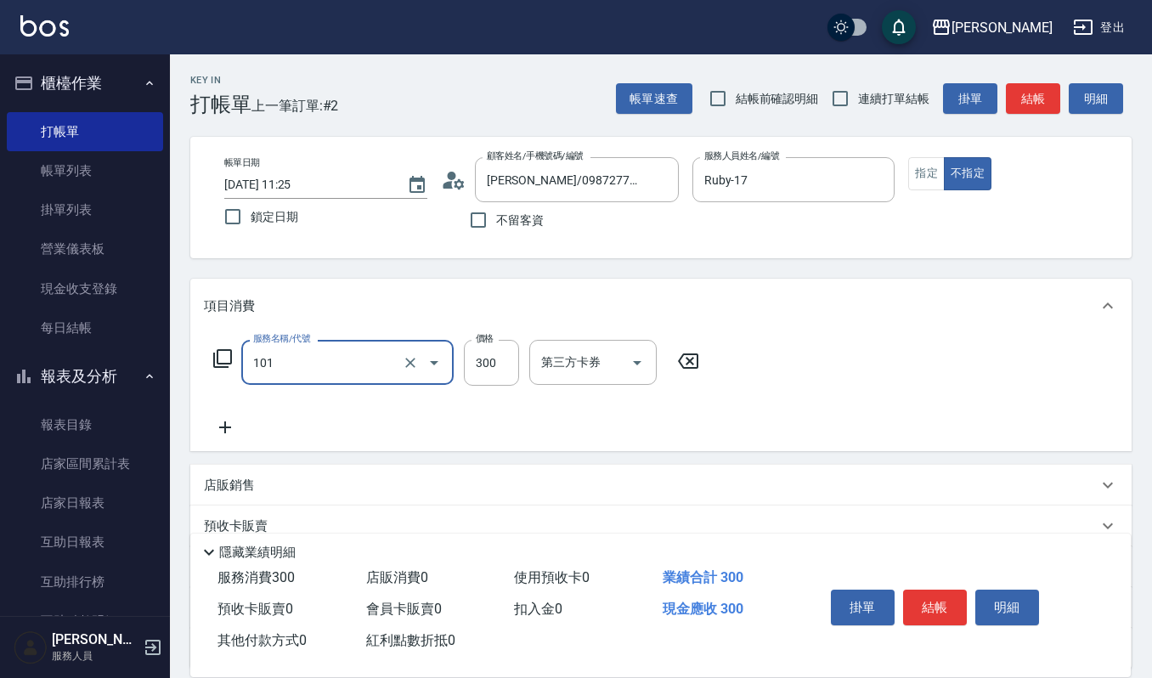
type input "一般洗髮(101)"
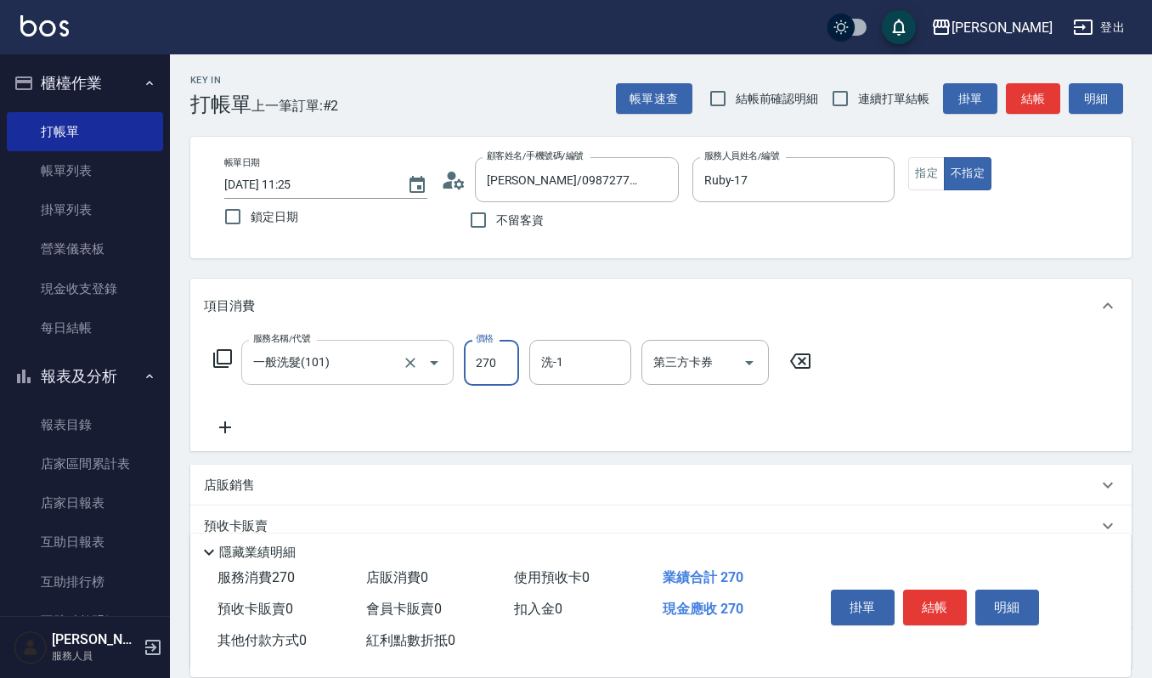
type input "270"
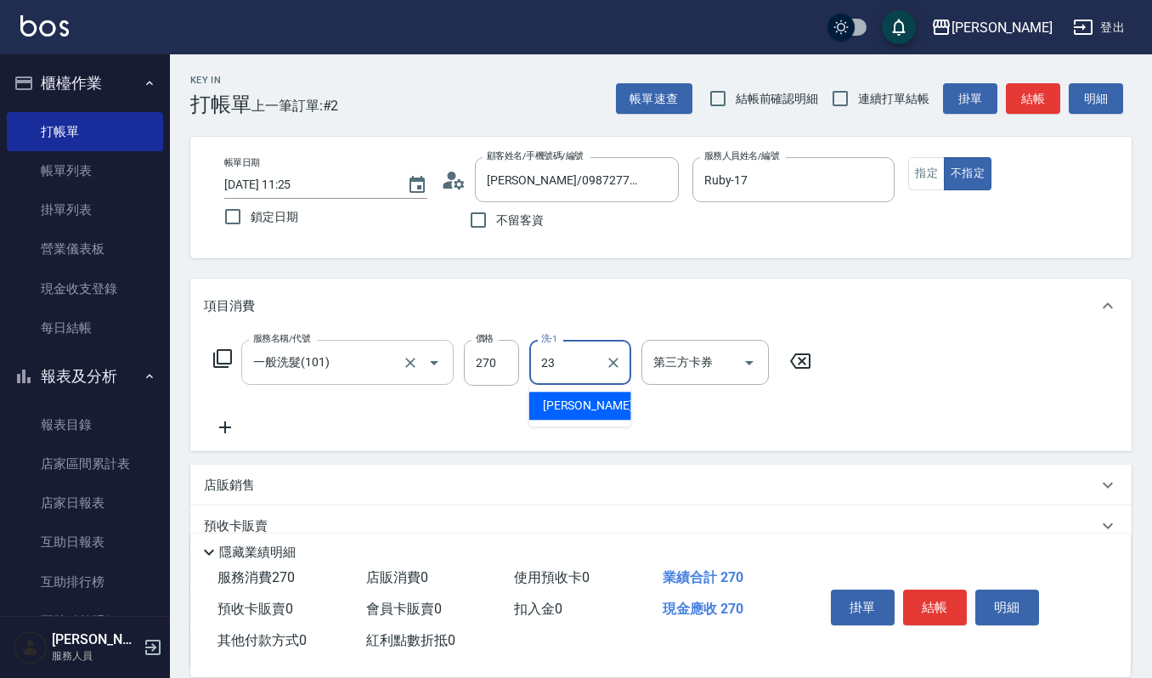
type input "[PERSON_NAME]-23"
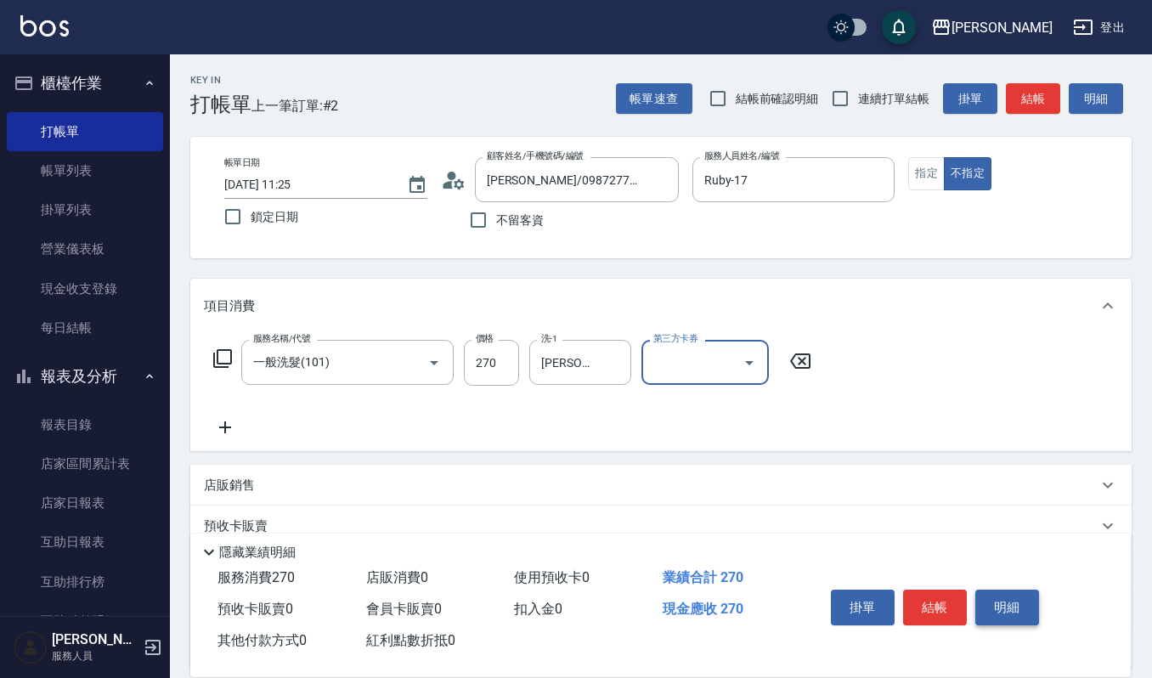
click at [982, 599] on button "明細" at bounding box center [1007, 608] width 64 height 36
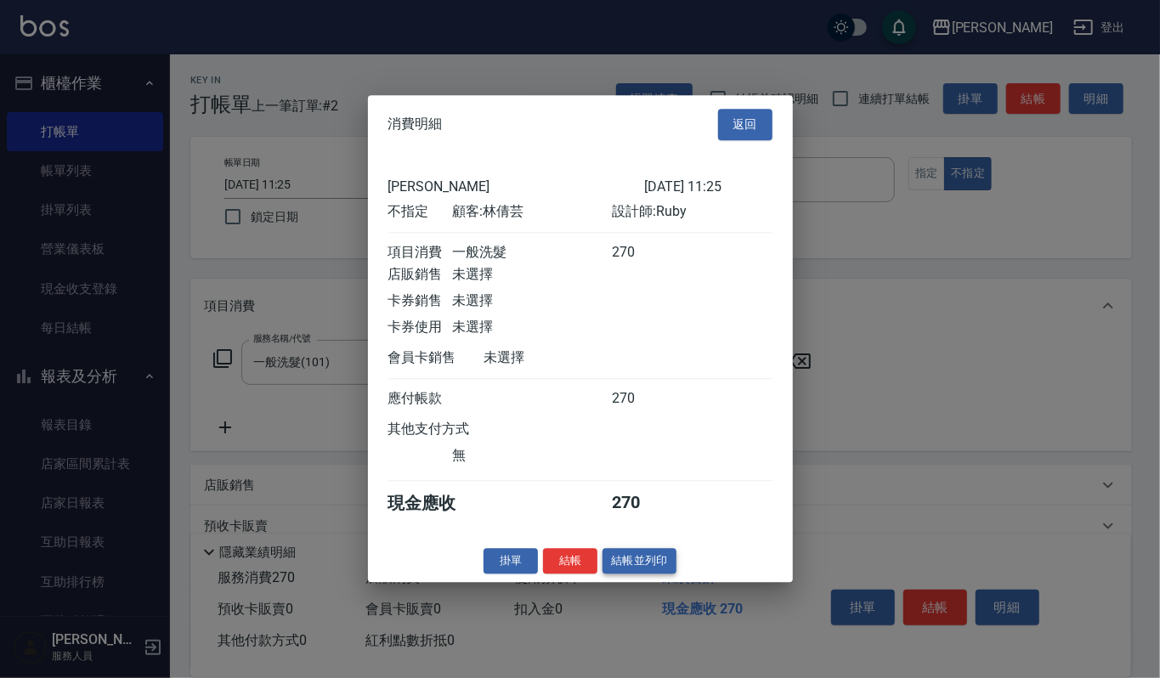
click at [616, 557] on button "結帳並列印" at bounding box center [639, 561] width 74 height 26
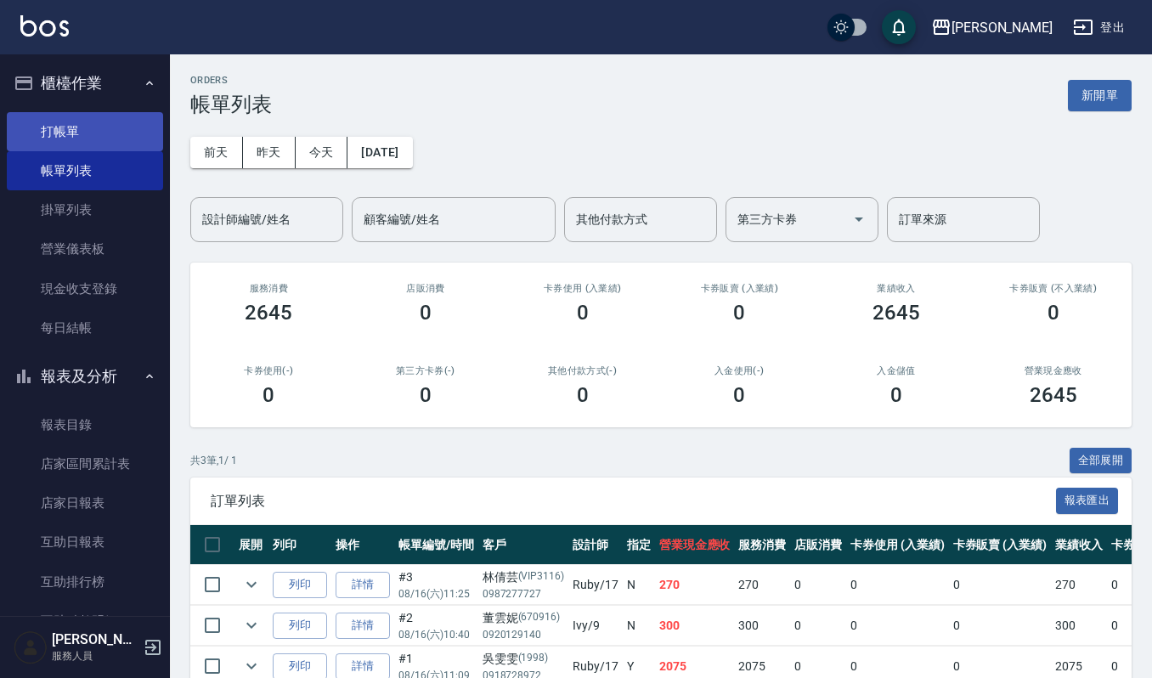
click at [25, 124] on link "打帳單" at bounding box center [85, 131] width 156 height 39
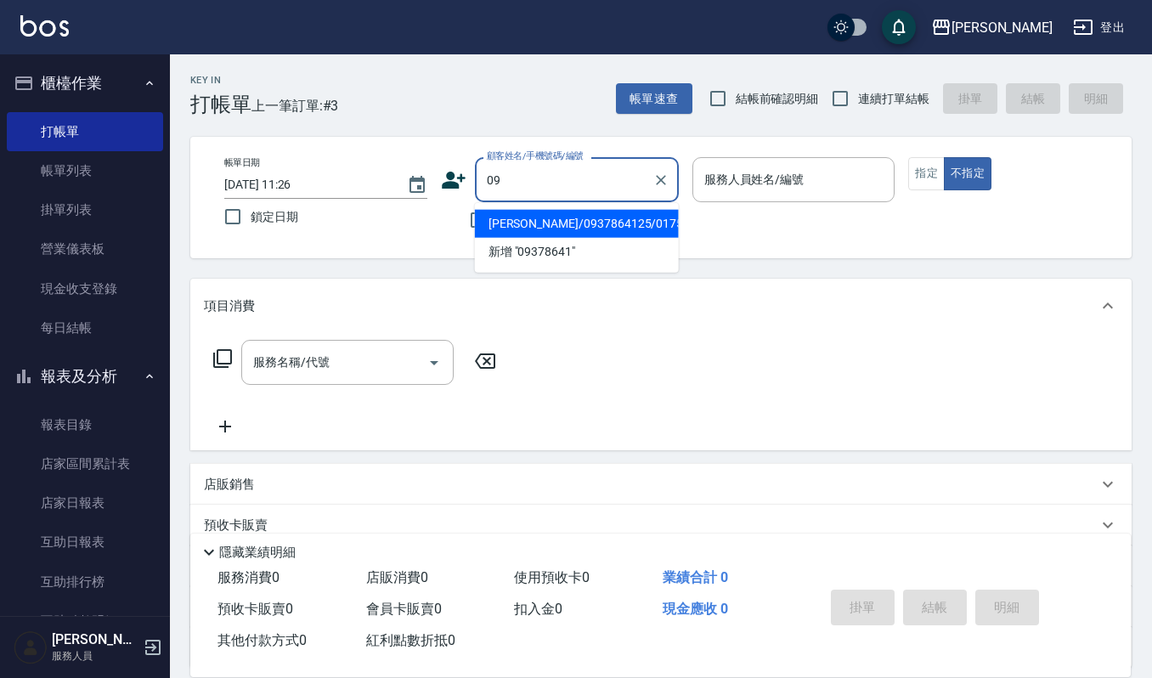
type input "0"
type input "賴/0931752154/"
click at [944, 157] on button "不指定" at bounding box center [968, 173] width 48 height 33
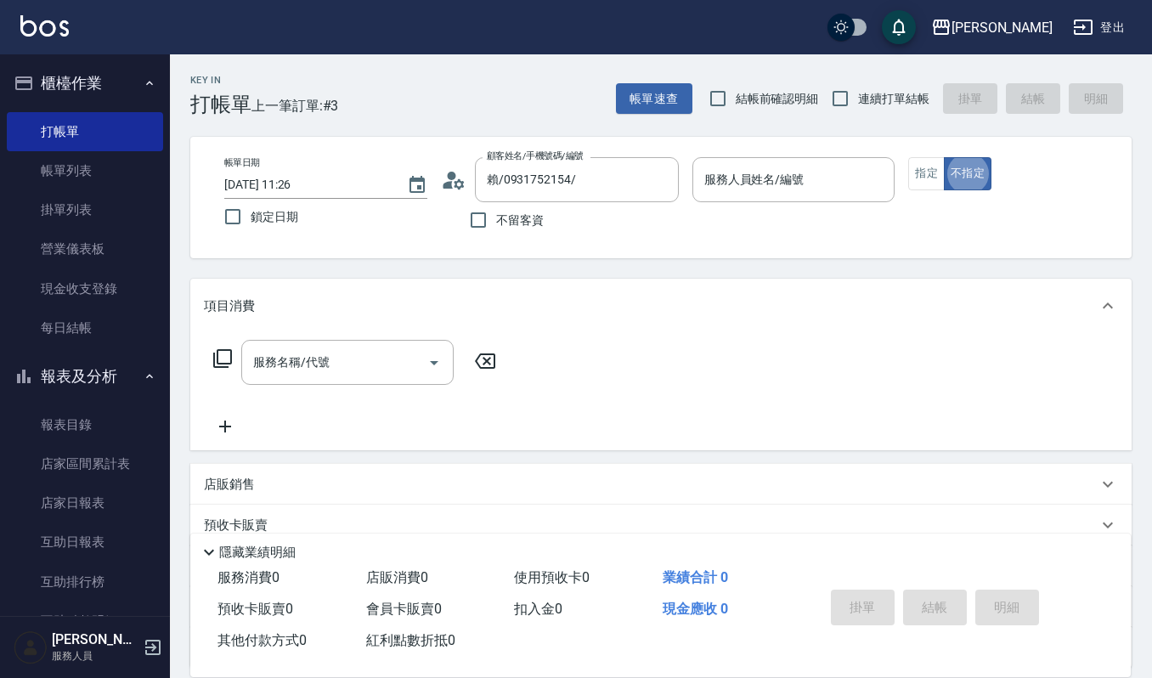
type button "false"
click at [789, 170] on input "服務人員姓名/編號" at bounding box center [794, 180] width 188 height 30
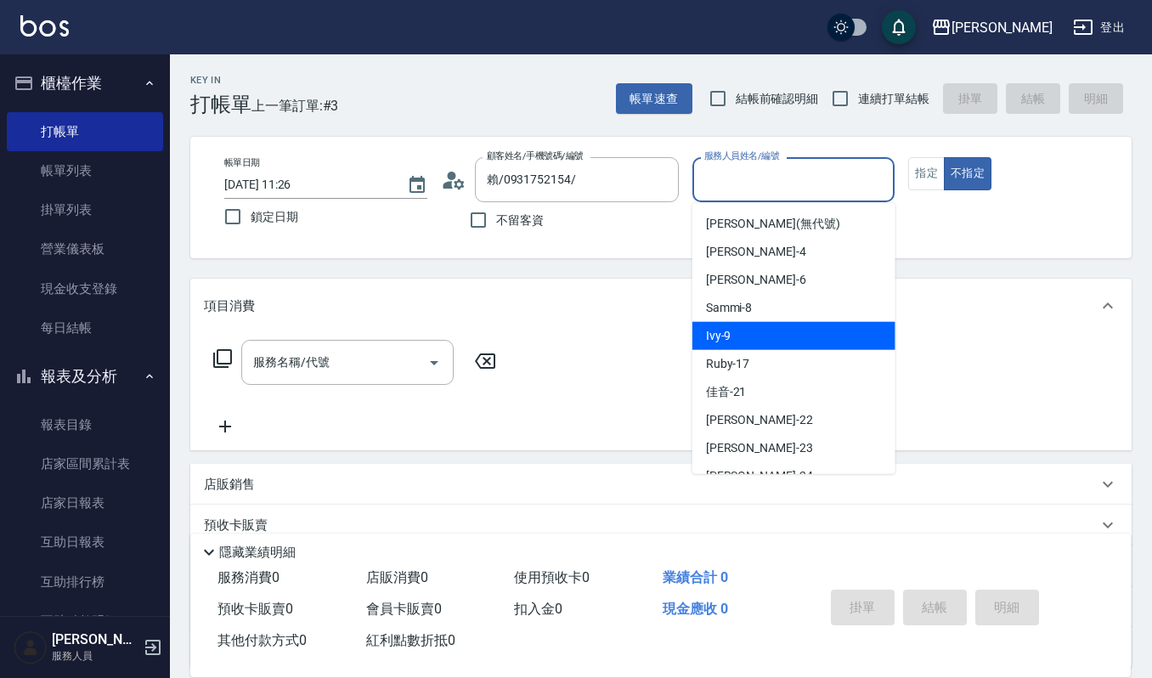
click at [800, 340] on div "Ivy -9" at bounding box center [793, 336] width 203 height 28
type input "Ivy-9"
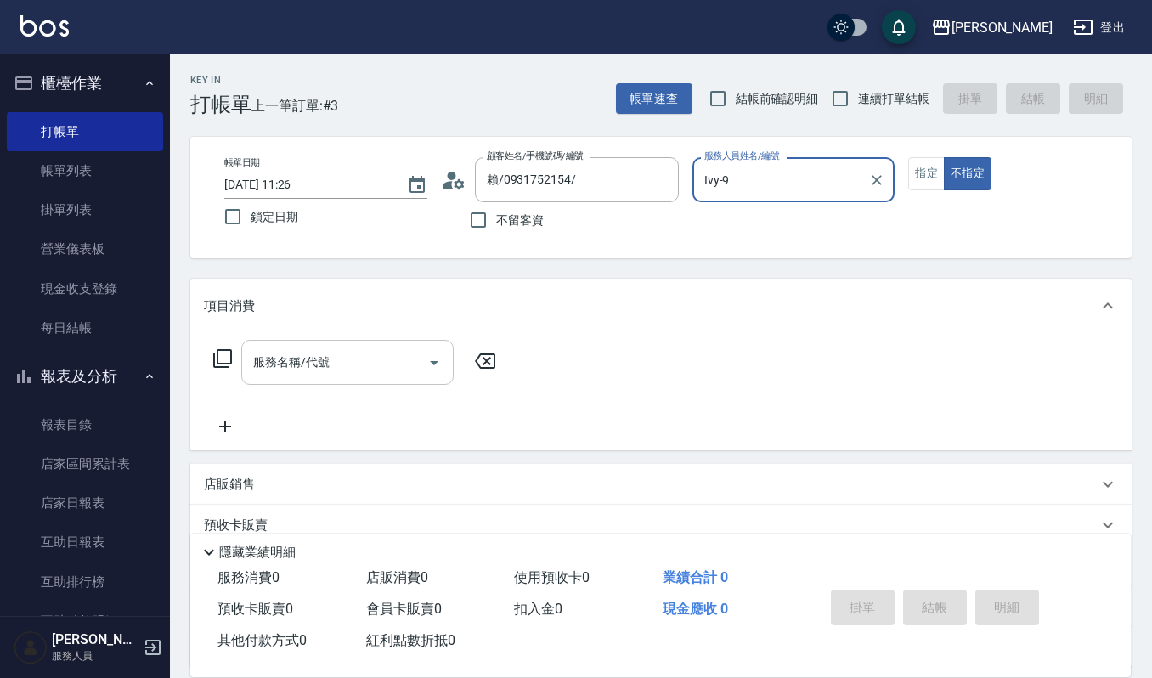
click at [398, 371] on input "服務名稱/代號" at bounding box center [335, 362] width 172 height 30
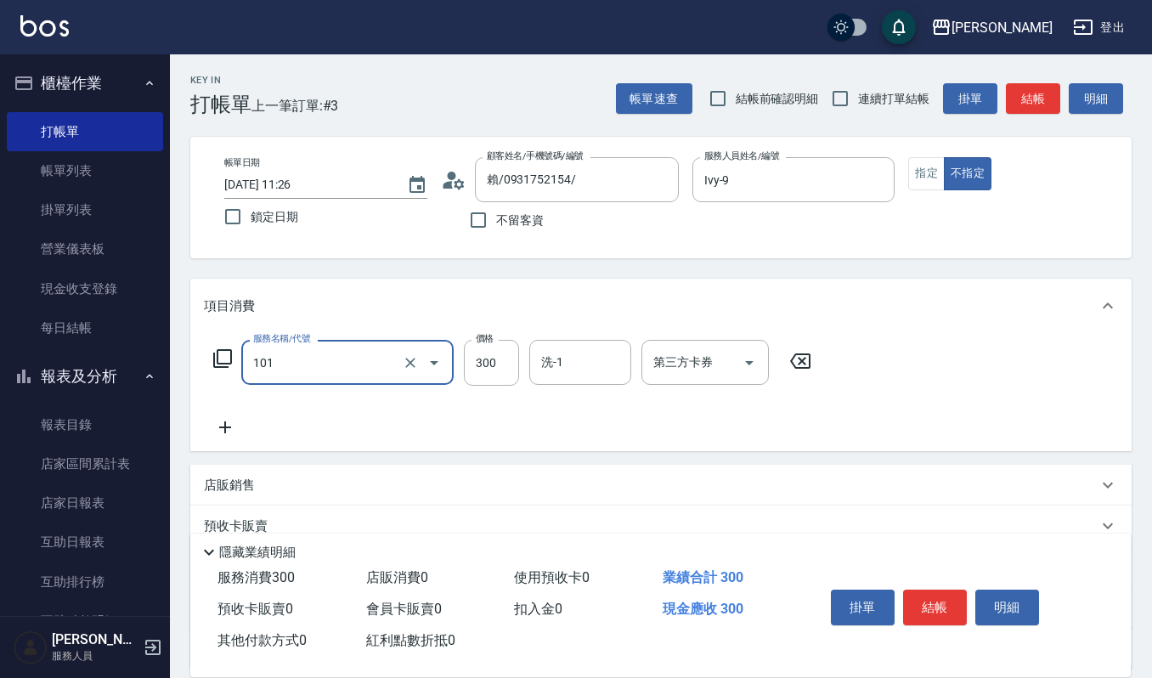
type input "一般洗髮(101)"
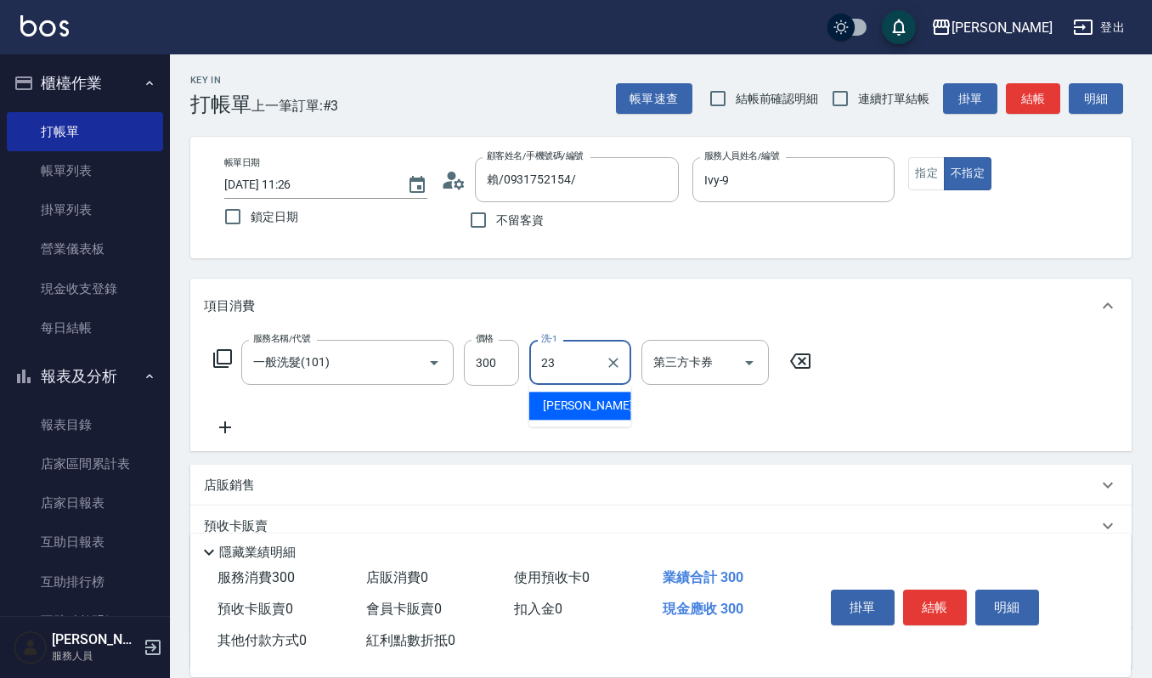
type input "[PERSON_NAME]-23"
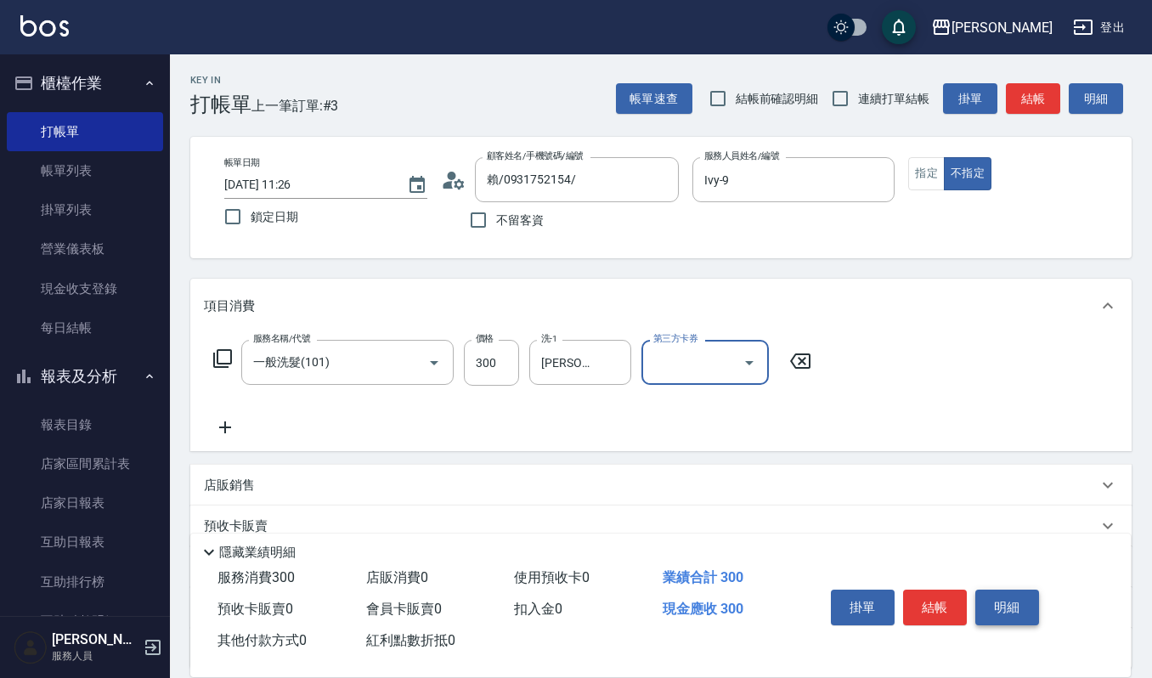
click at [1017, 599] on button "明細" at bounding box center [1007, 608] width 64 height 36
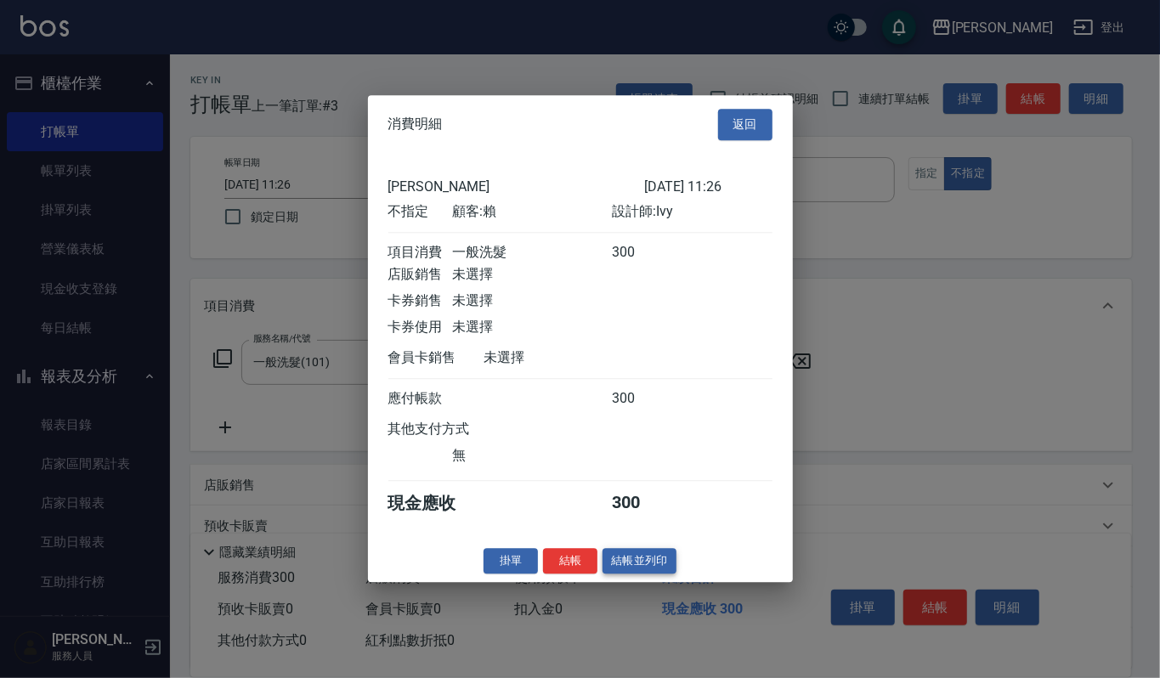
click at [639, 568] on button "結帳並列印" at bounding box center [639, 561] width 74 height 26
